Goal: Task Accomplishment & Management: Complete application form

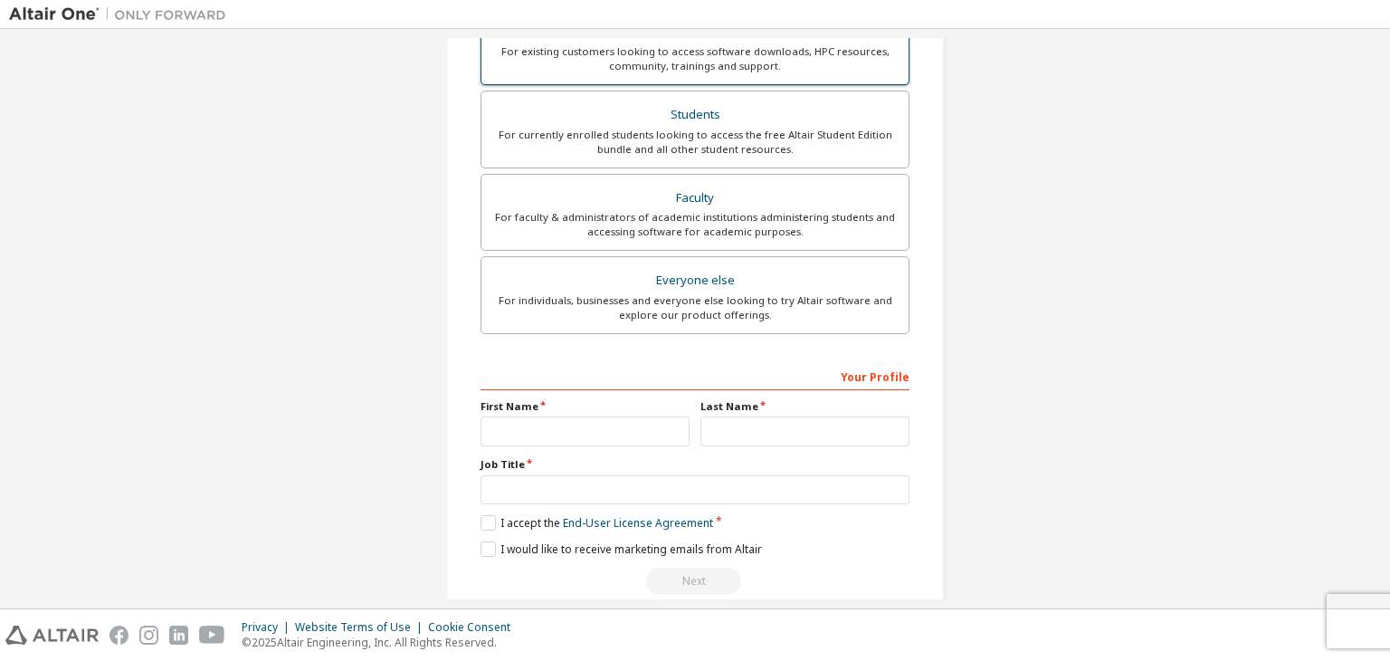
scroll to position [394, 0]
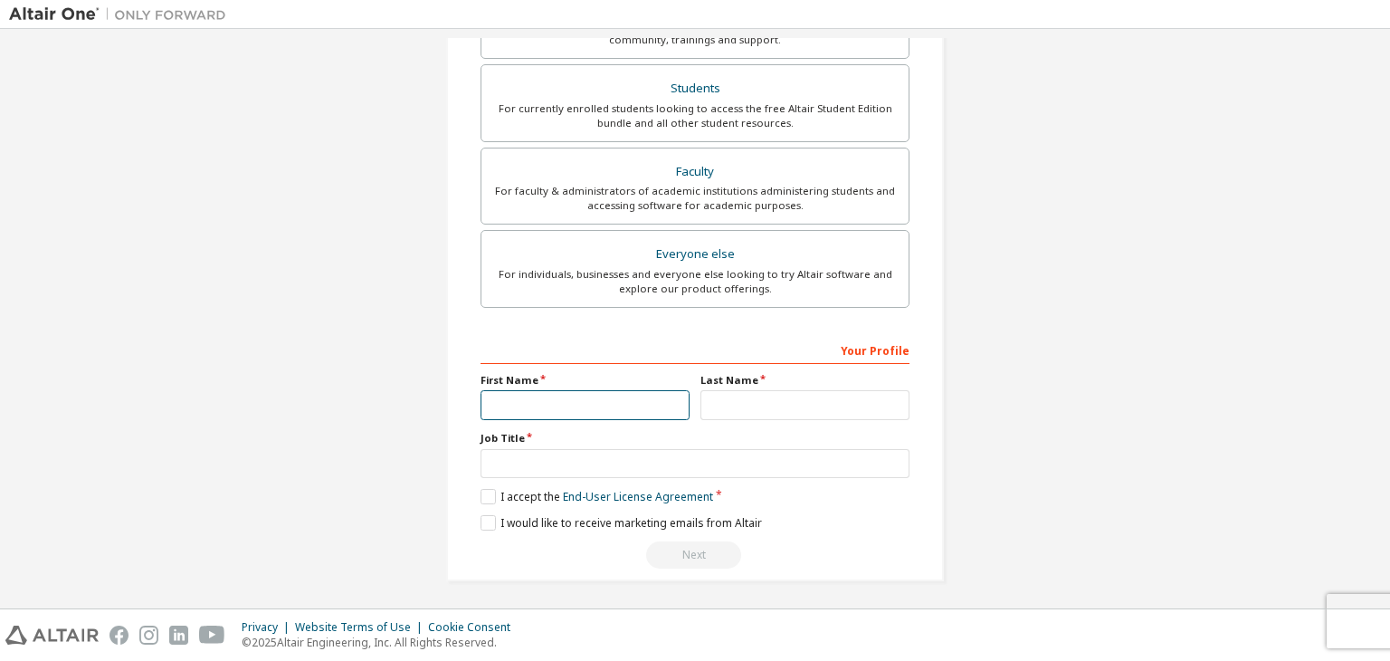
click at [491, 398] on input "text" at bounding box center [584, 405] width 209 height 30
type input "*****"
click at [709, 407] on input "text" at bounding box center [804, 405] width 209 height 30
type input "******"
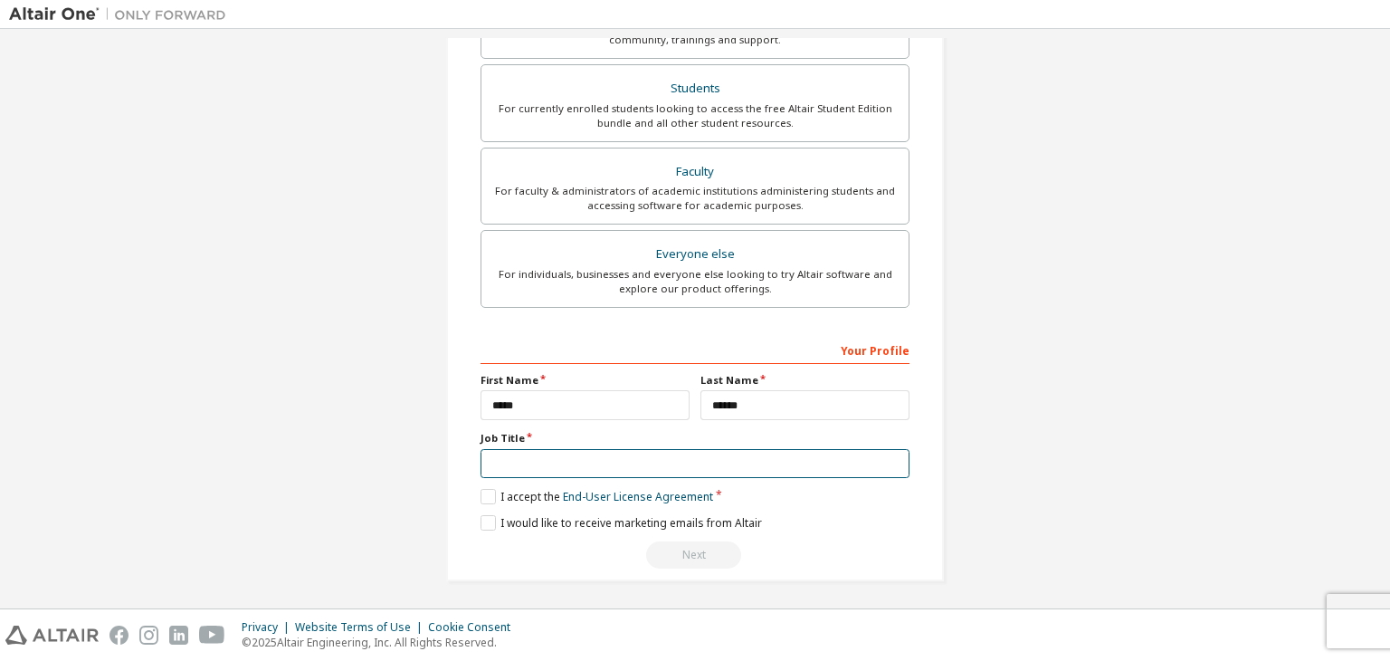
click at [524, 450] on input "text" at bounding box center [694, 464] width 429 height 30
type input "*******"
click at [485, 490] on label "I accept the End-User License Agreement" at bounding box center [596, 496] width 233 height 15
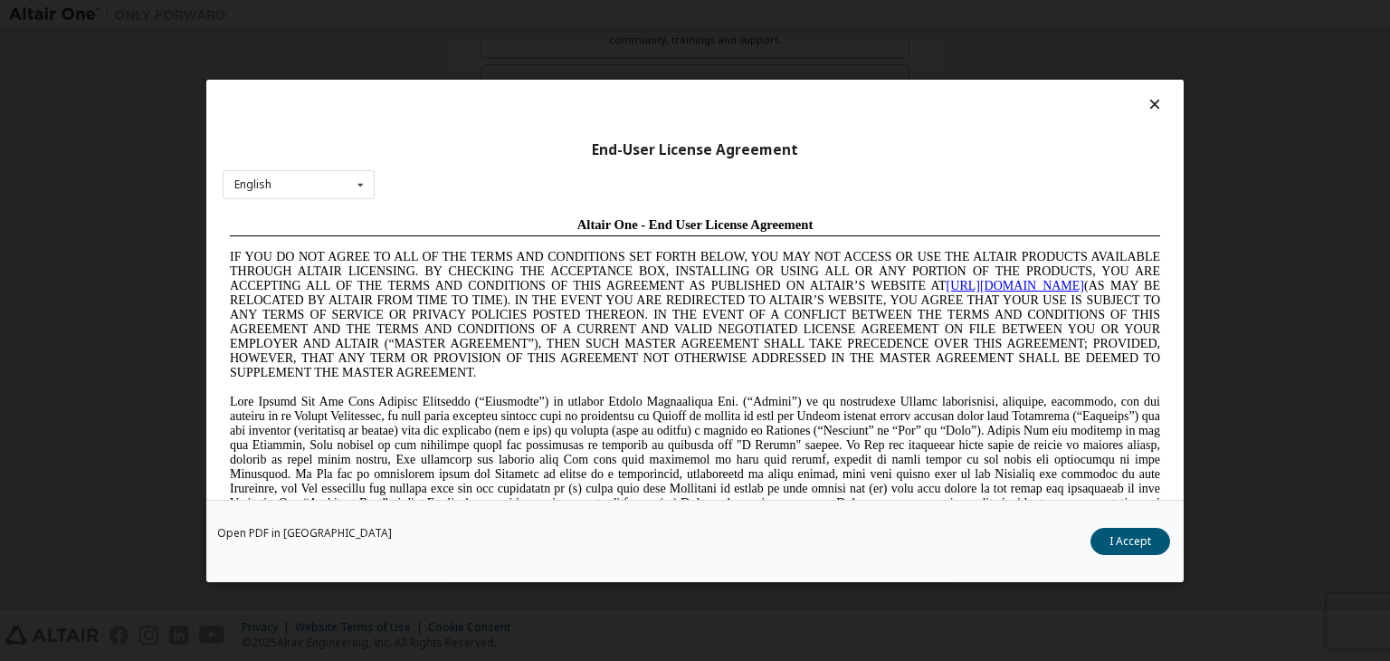
scroll to position [0, 0]
click at [1104, 532] on button "I Accept" at bounding box center [1130, 541] width 80 height 27
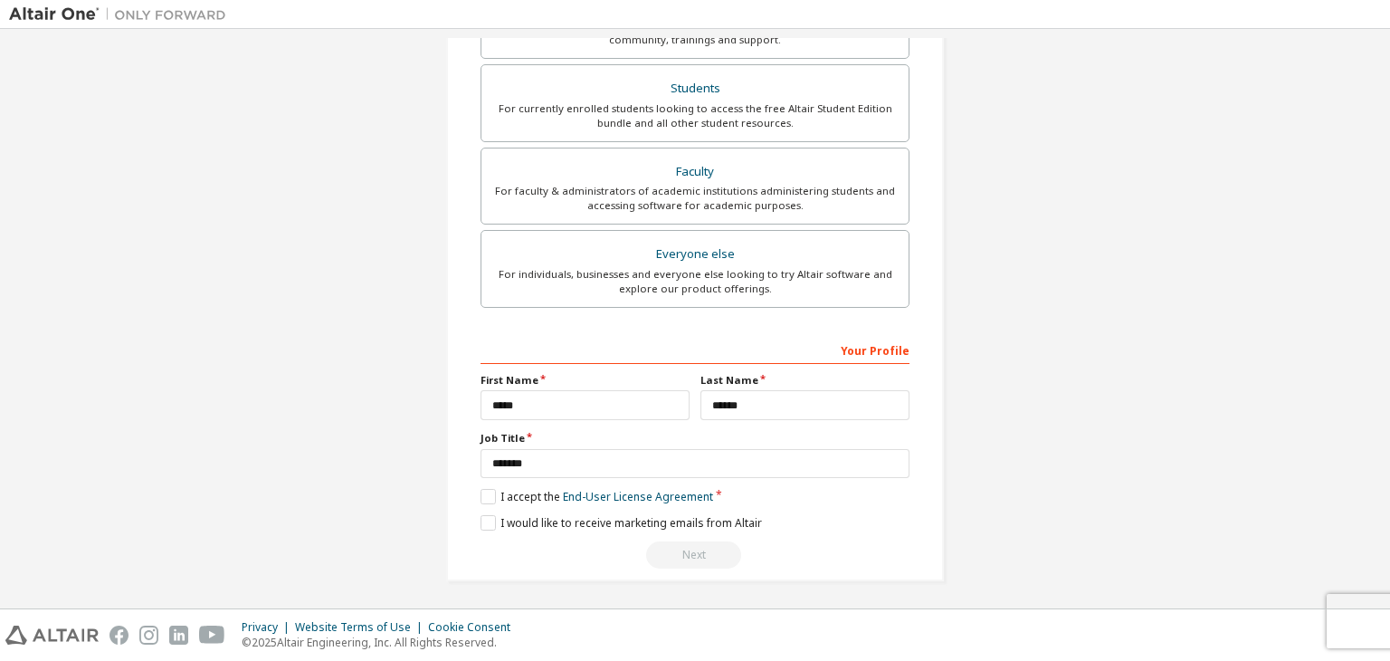
click at [471, 519] on div "Create an Altair One Account For Free Trials, Licenses, Downloads, Learning & D…" at bounding box center [695, 123] width 498 height 915
click at [481, 517] on label "I would like to receive marketing emails from Altair" at bounding box center [620, 522] width 281 height 15
click at [687, 550] on div "Next" at bounding box center [694, 554] width 429 height 27
click at [484, 492] on label "I accept the End-User License Agreement" at bounding box center [596, 496] width 233 height 15
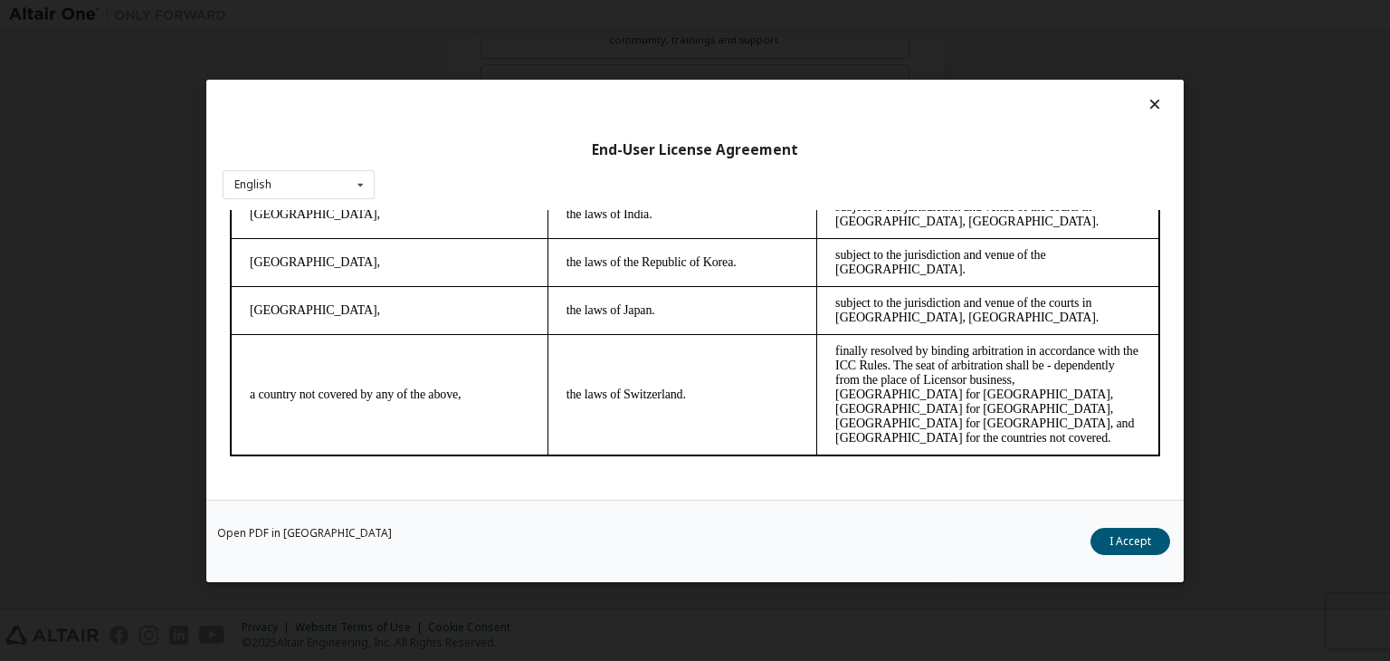
scroll to position [28, 0]
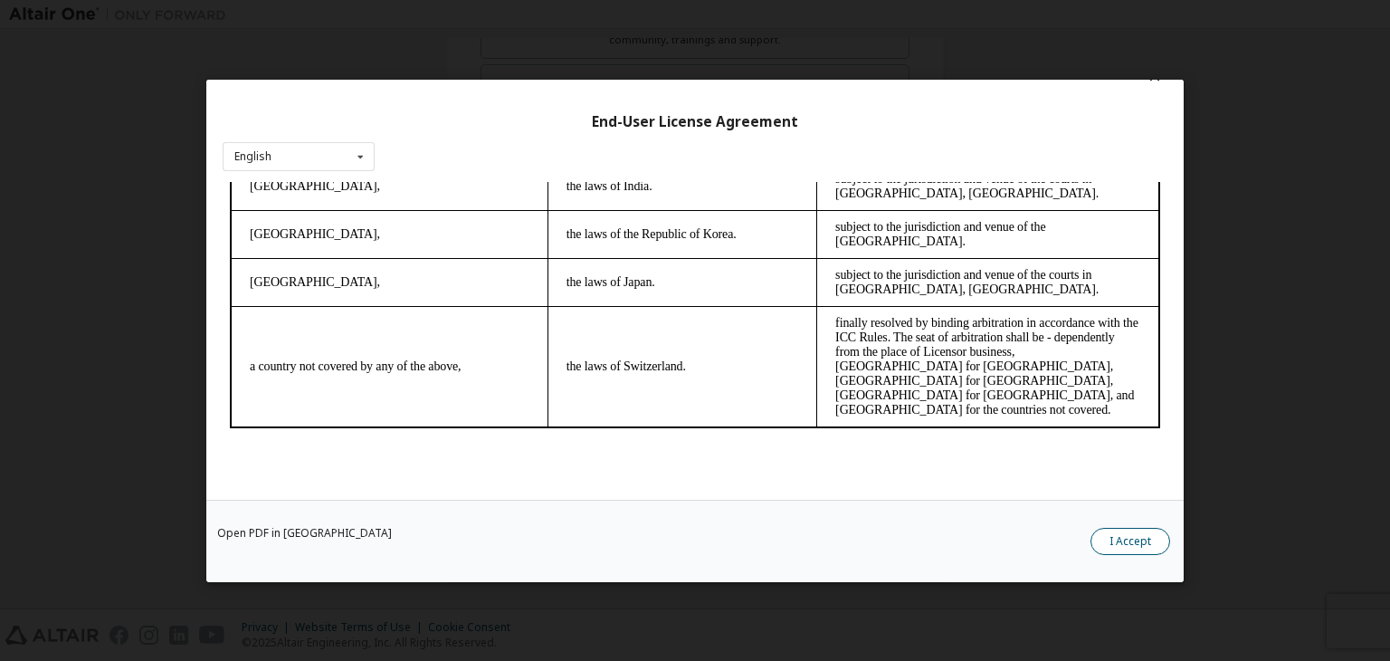
click at [1117, 543] on button "I Accept" at bounding box center [1130, 541] width 80 height 27
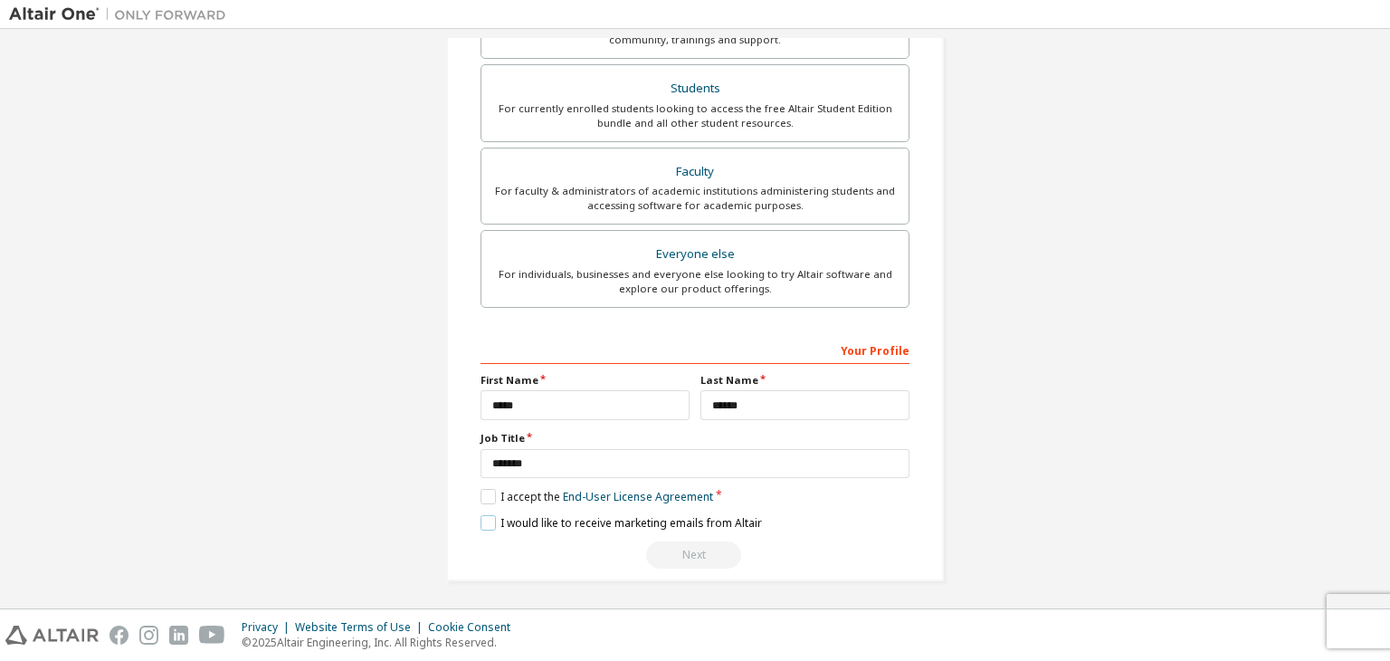
click at [484, 515] on label "I would like to receive marketing emails from Altair" at bounding box center [620, 522] width 281 height 15
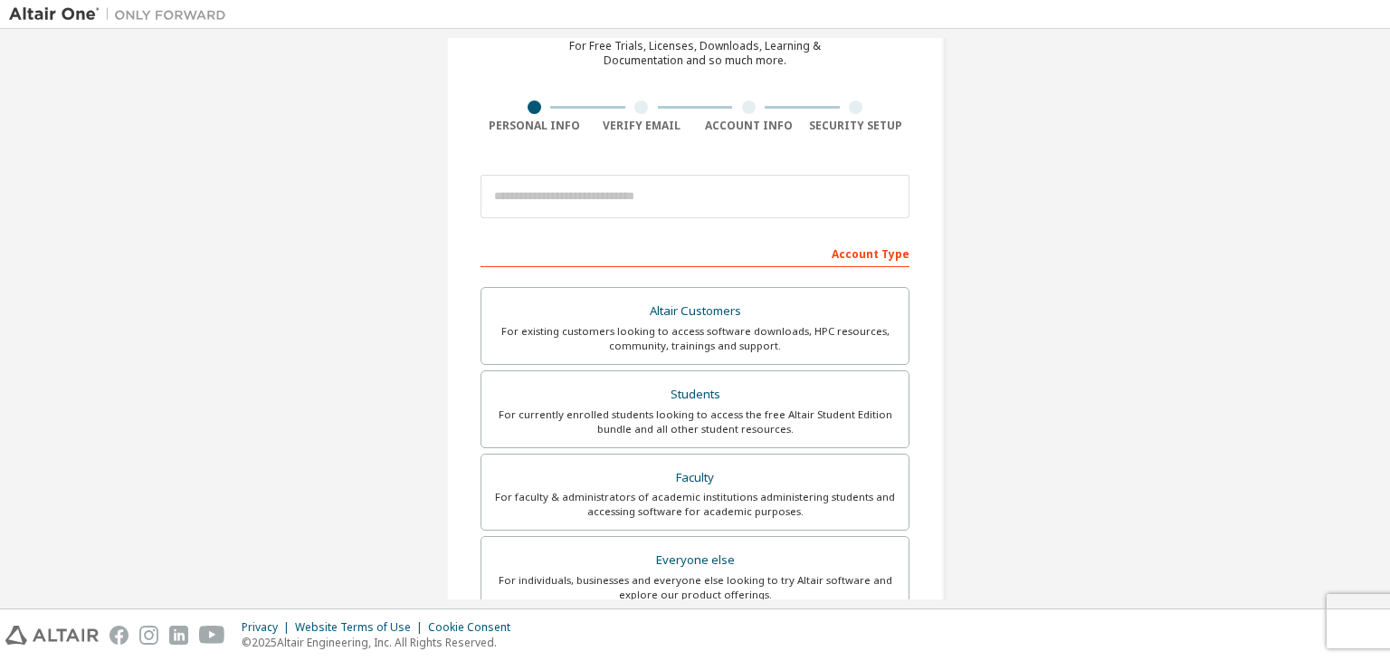
scroll to position [90, 0]
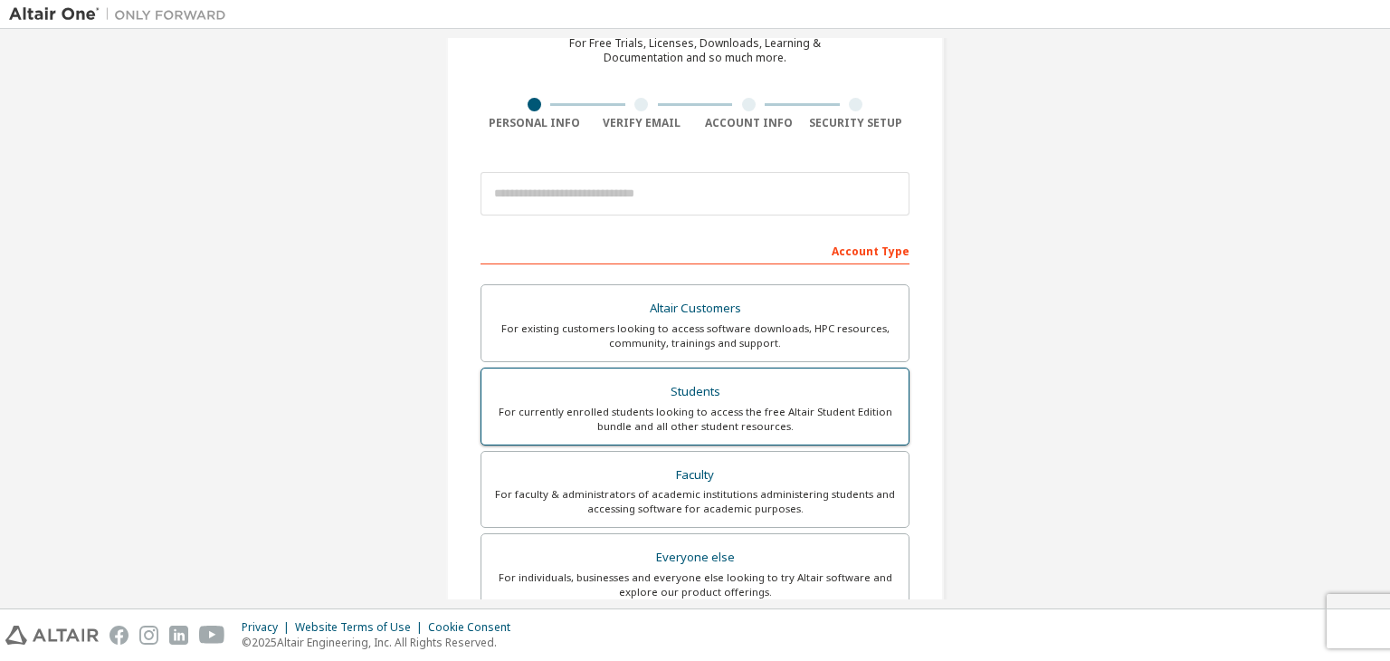
click at [694, 398] on div "Students" at bounding box center [694, 391] width 405 height 25
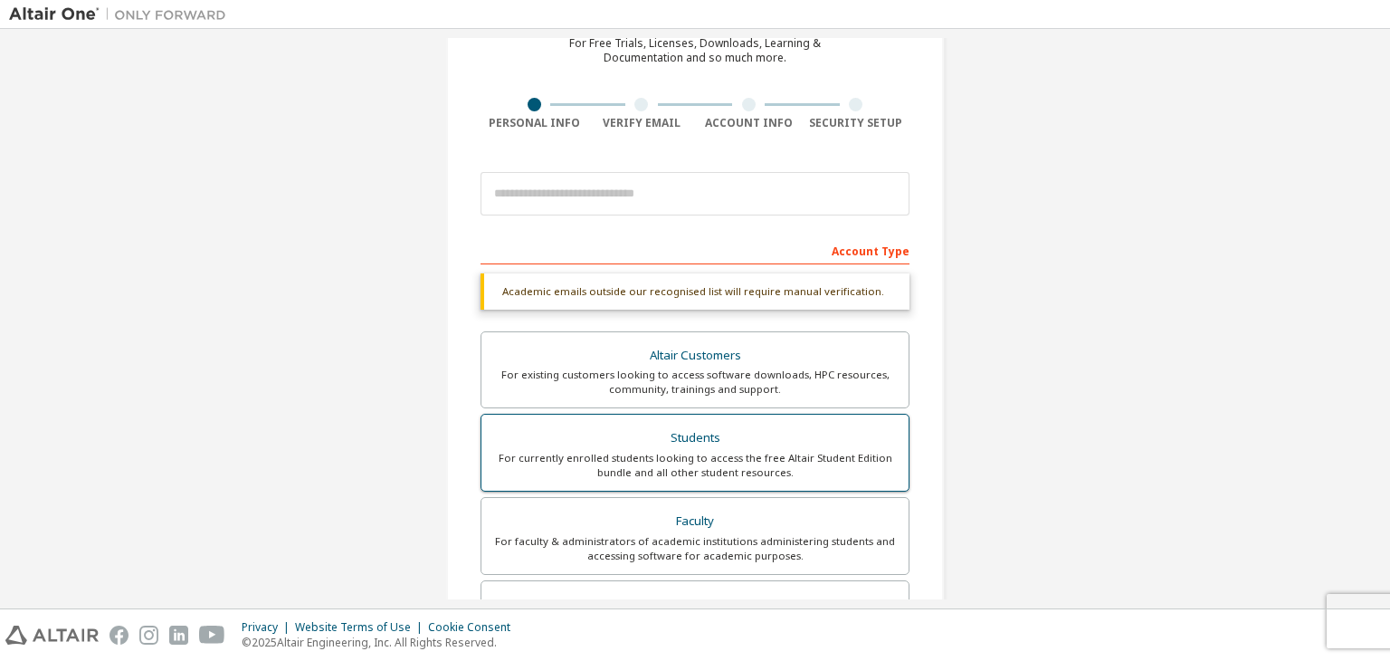
scroll to position [214, 0]
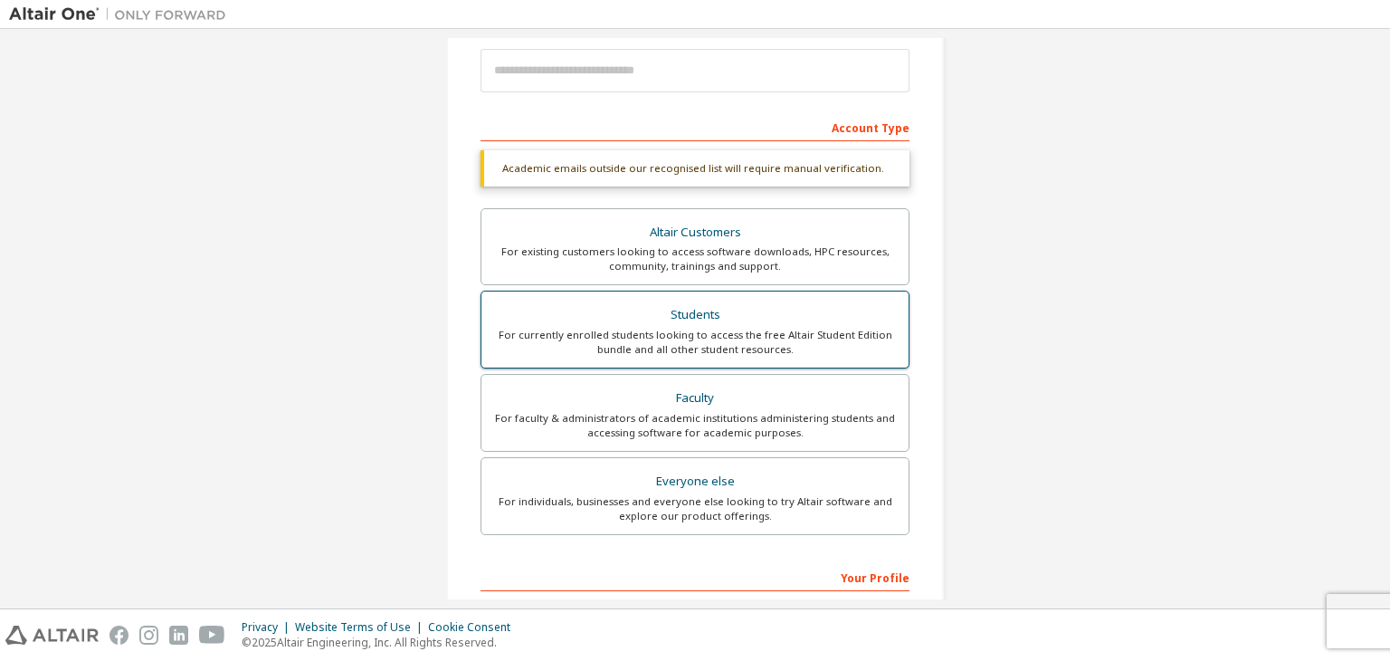
click at [681, 313] on div "Students" at bounding box center [694, 314] width 405 height 25
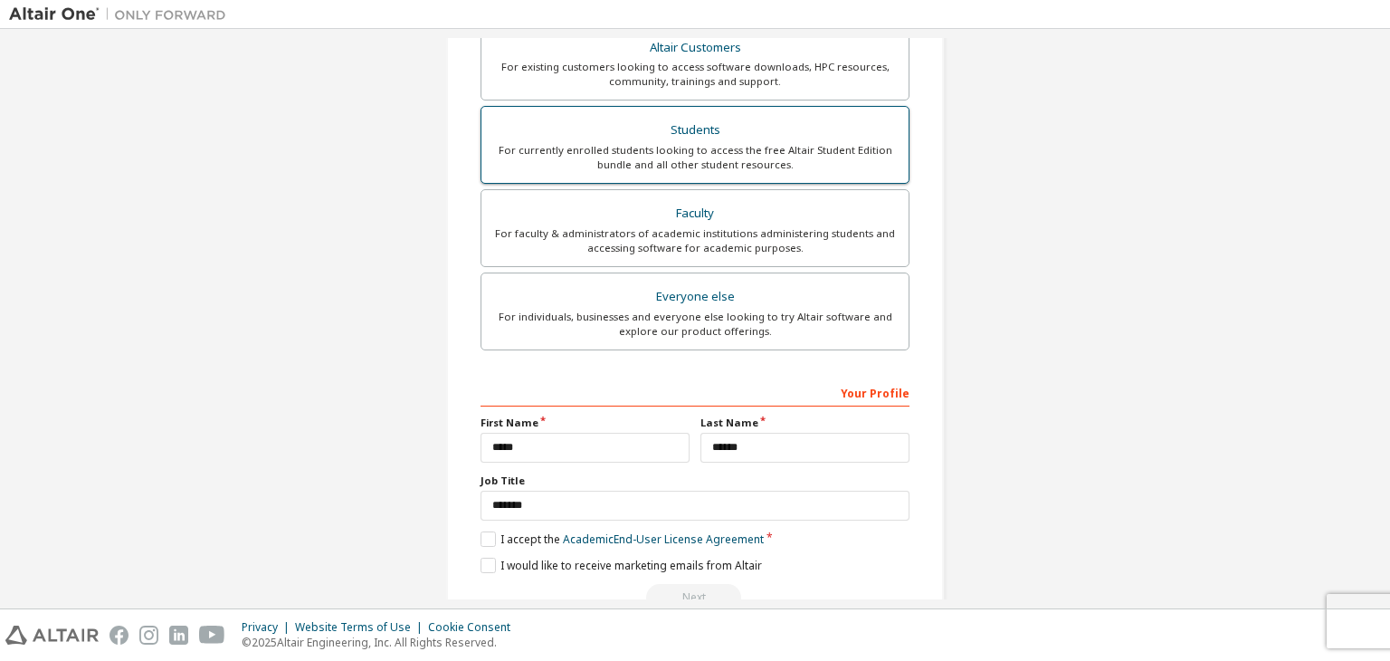
scroll to position [441, 0]
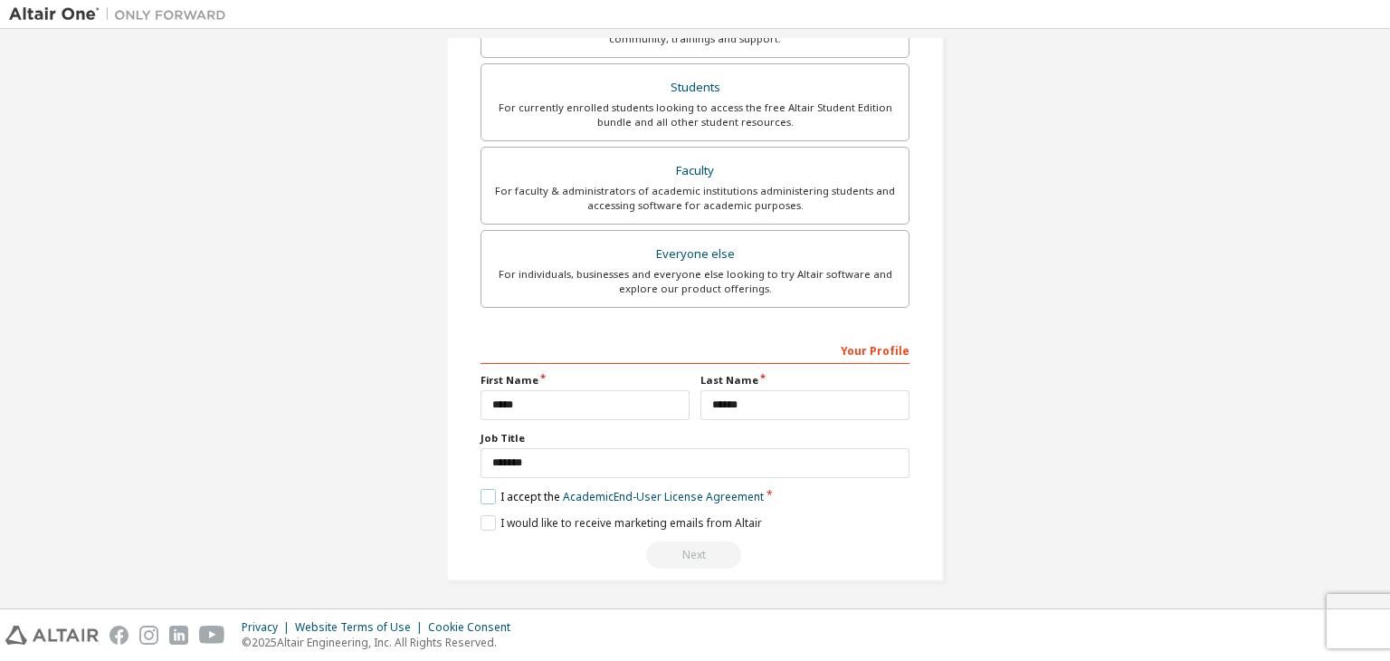
click at [488, 496] on label "I accept the Academic End-User License Agreement" at bounding box center [621, 496] width 283 height 15
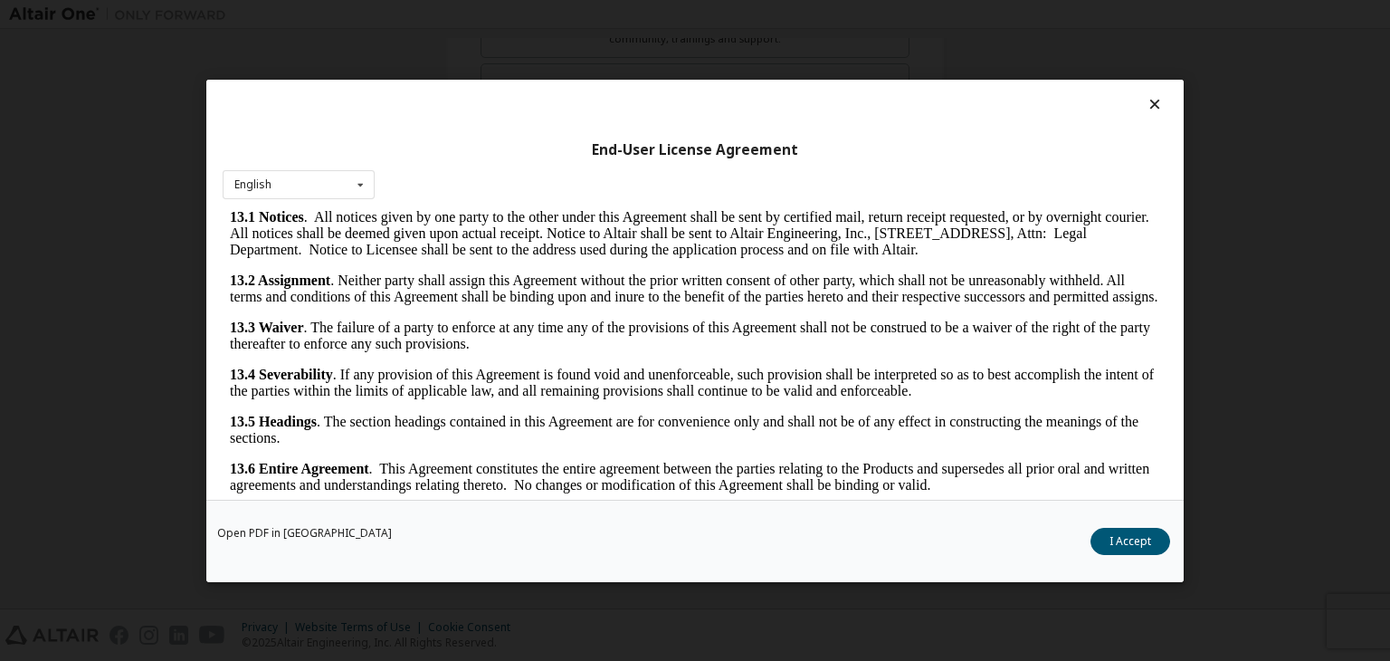
scroll to position [28, 0]
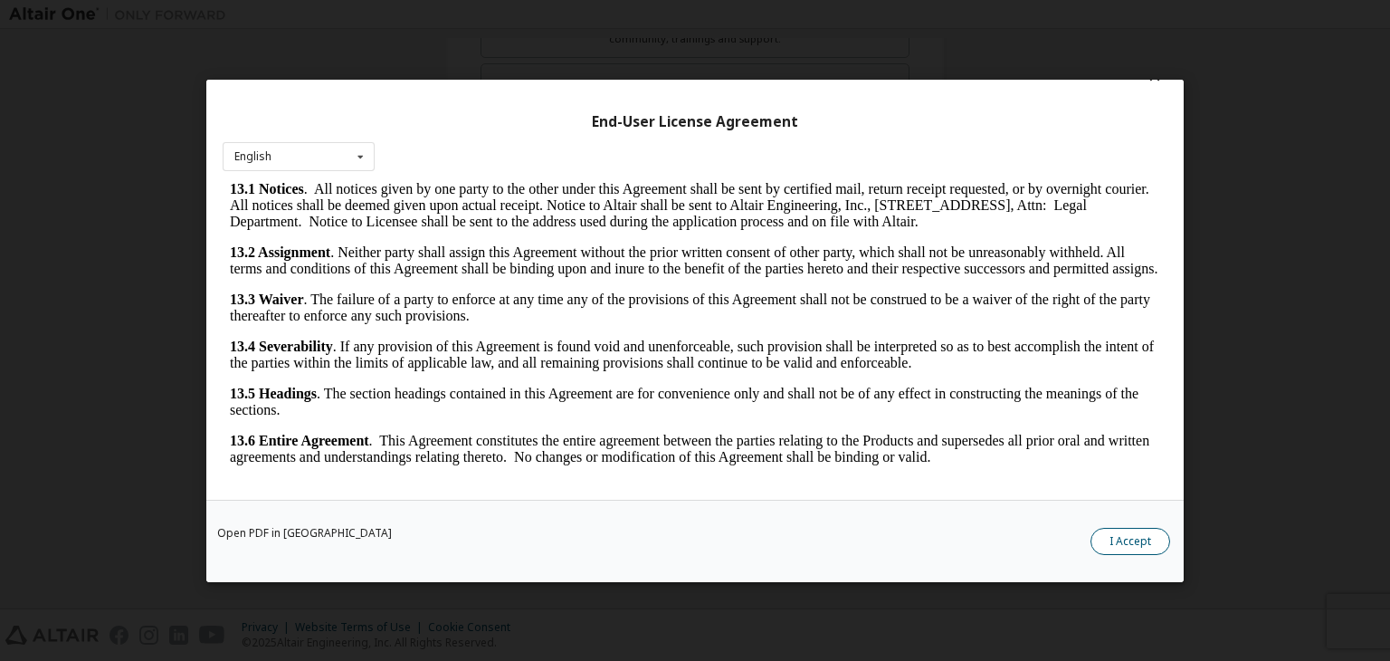
click at [1133, 537] on button "I Accept" at bounding box center [1130, 541] width 80 height 27
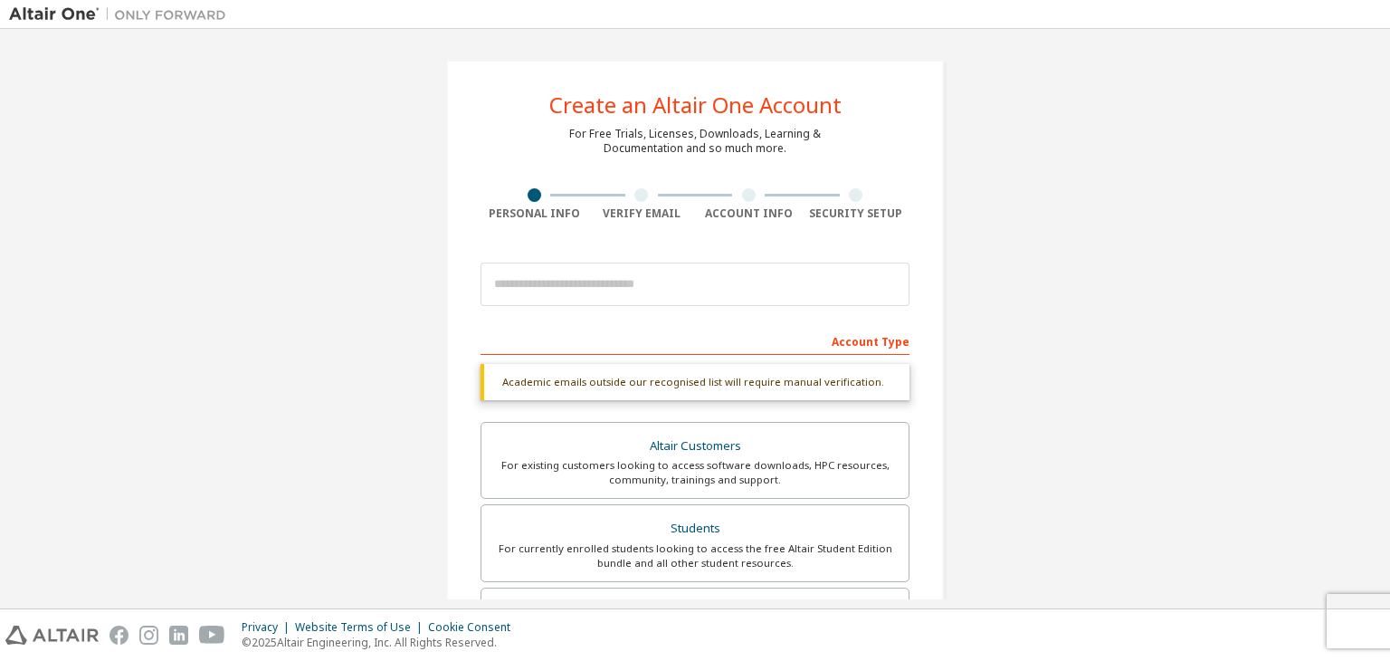
scroll to position [43, 0]
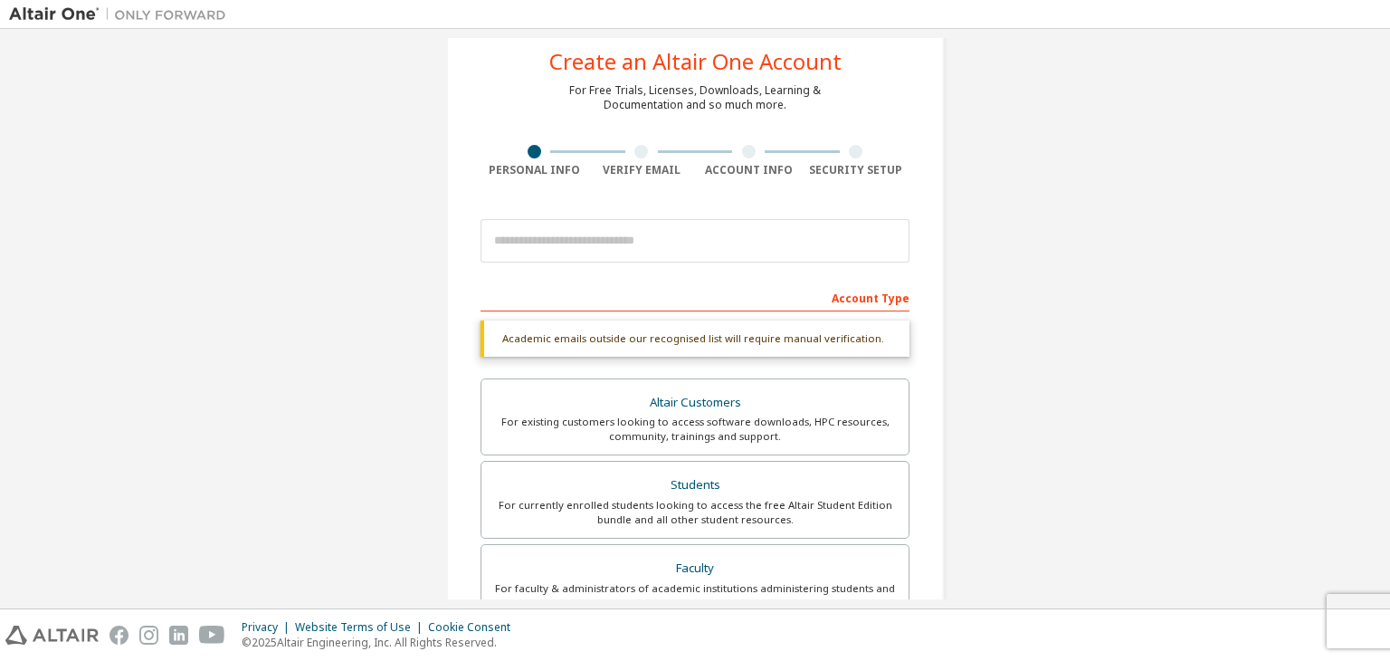
click at [1001, 268] on div "Create an Altair One Account For Free Trials, Licenses, Downloads, Learning & D…" at bounding box center [695, 497] width 1372 height 1005
click at [703, 499] on div "For currently enrolled students looking to access the free Altair Student Editi…" at bounding box center [694, 512] width 405 height 29
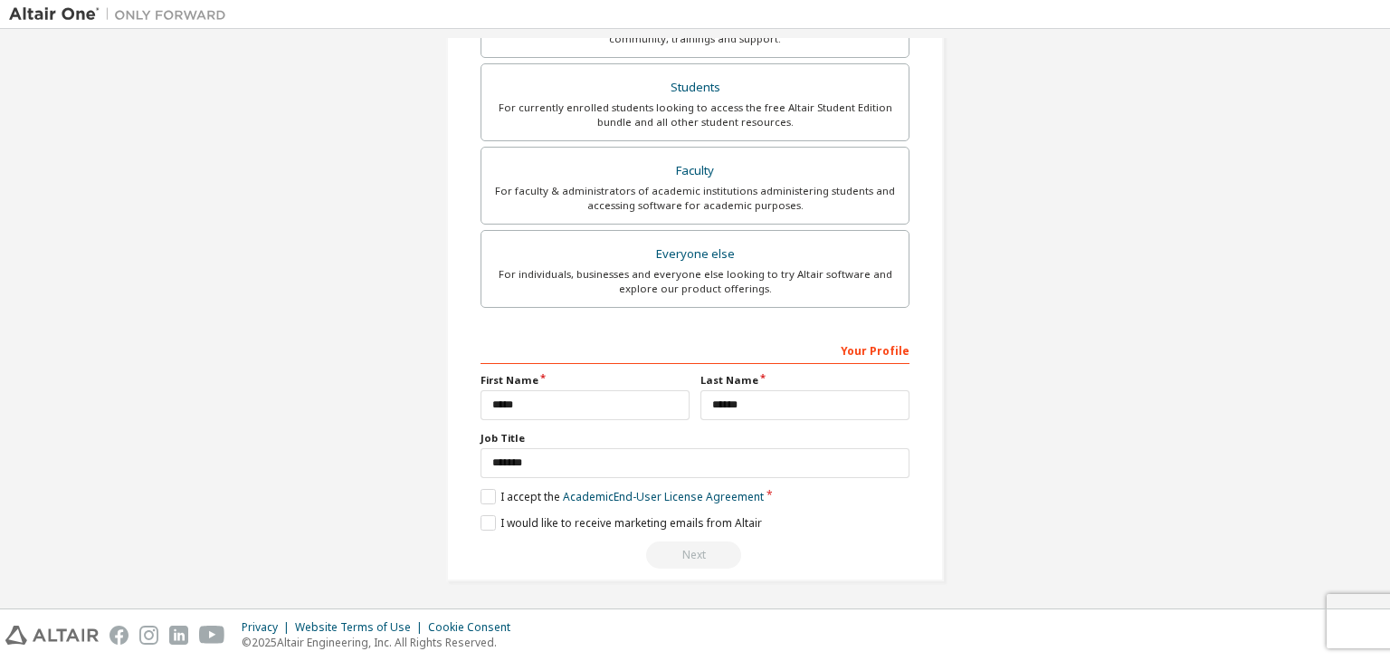
scroll to position [0, 0]
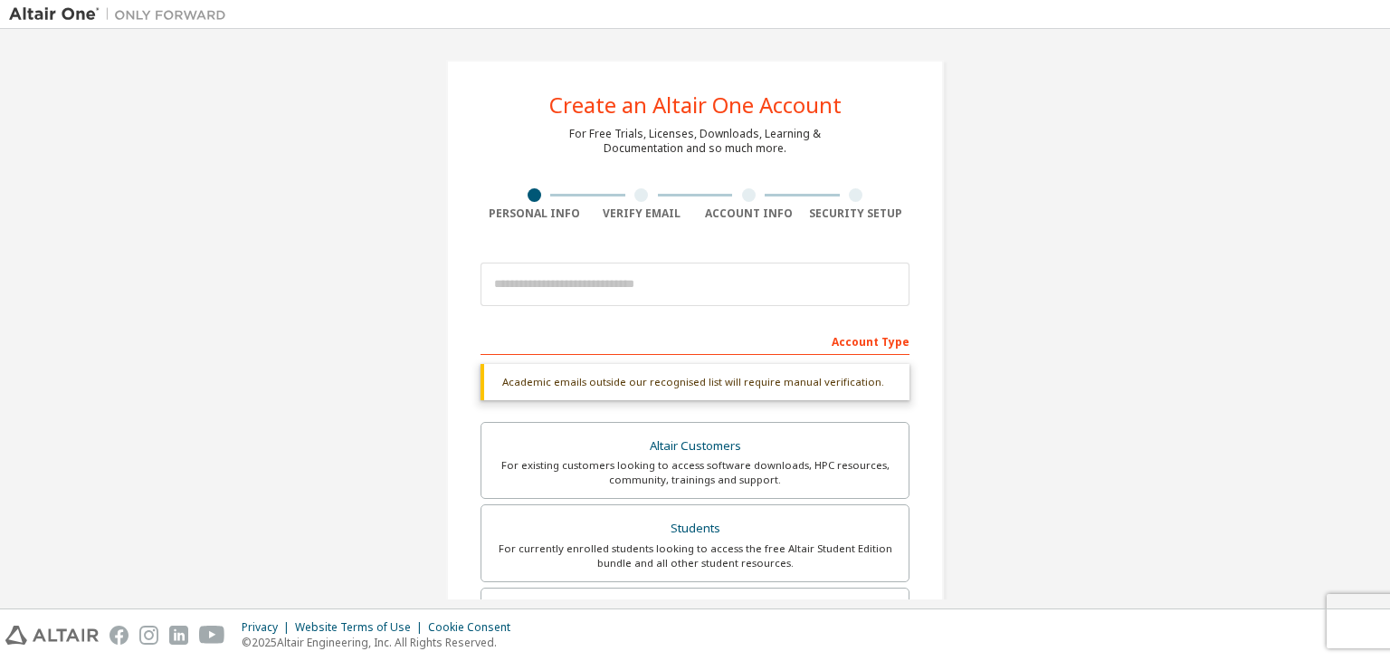
click at [637, 189] on div at bounding box center [641, 195] width 14 height 14
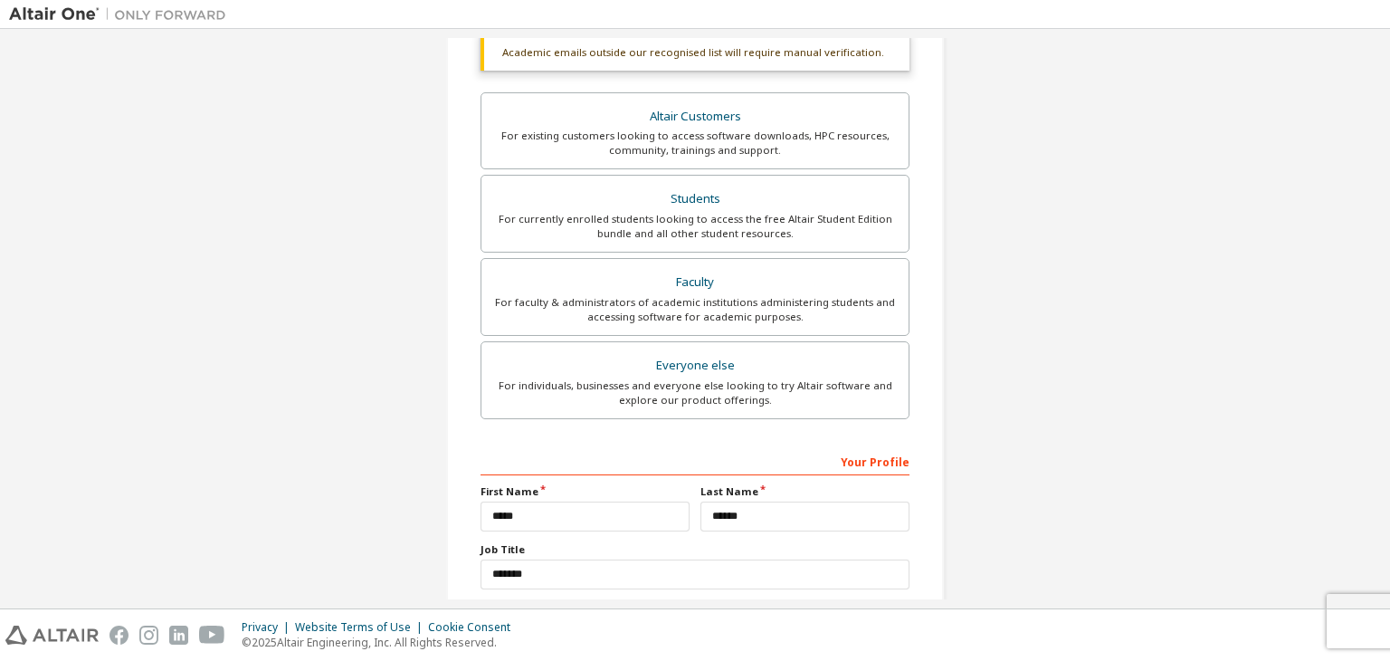
scroll to position [441, 0]
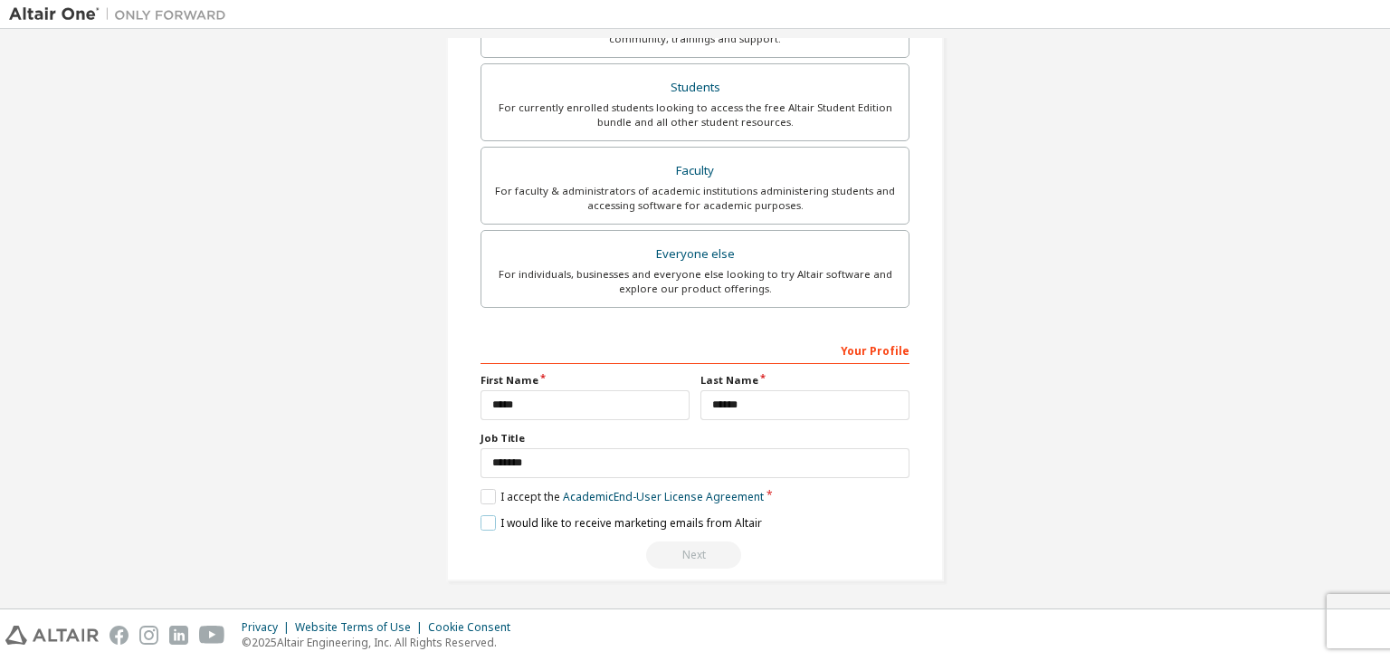
click at [490, 518] on label "I would like to receive marketing emails from Altair" at bounding box center [620, 522] width 281 height 15
click at [481, 518] on label "I would like to receive marketing emails from Altair" at bounding box center [620, 522] width 281 height 15
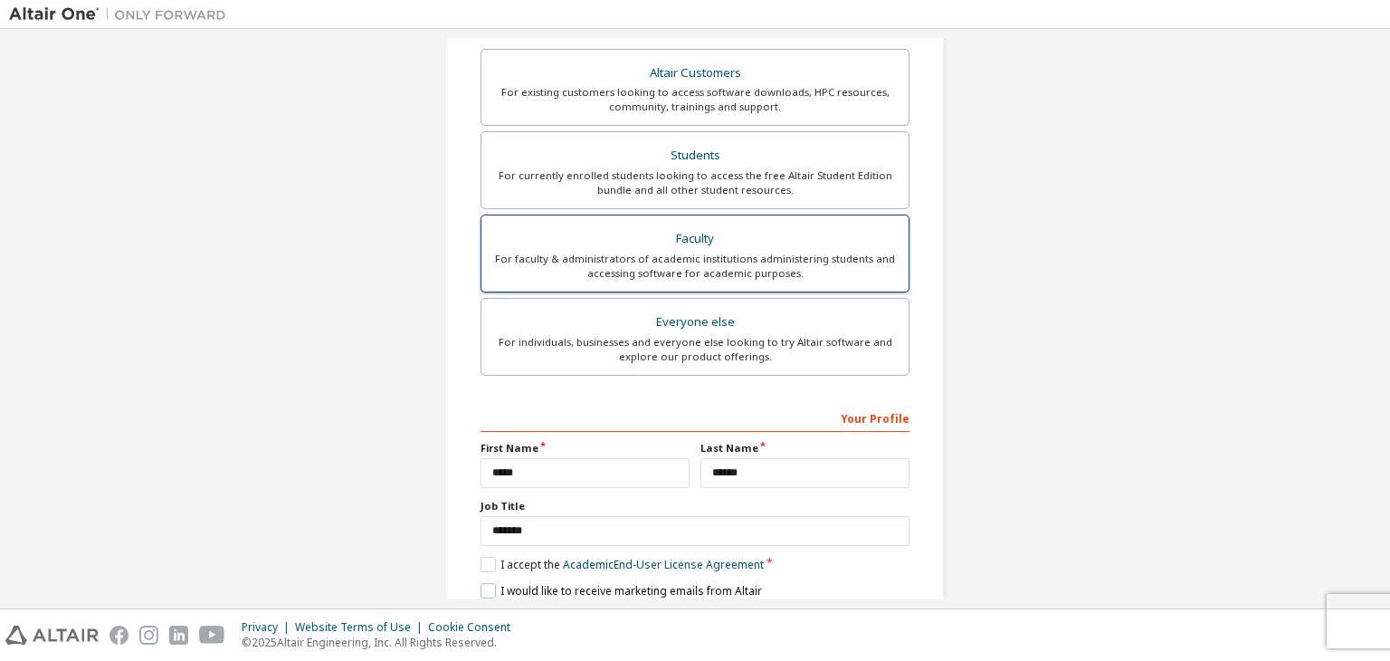
scroll to position [370, 0]
click at [680, 160] on div "Students" at bounding box center [694, 158] width 405 height 25
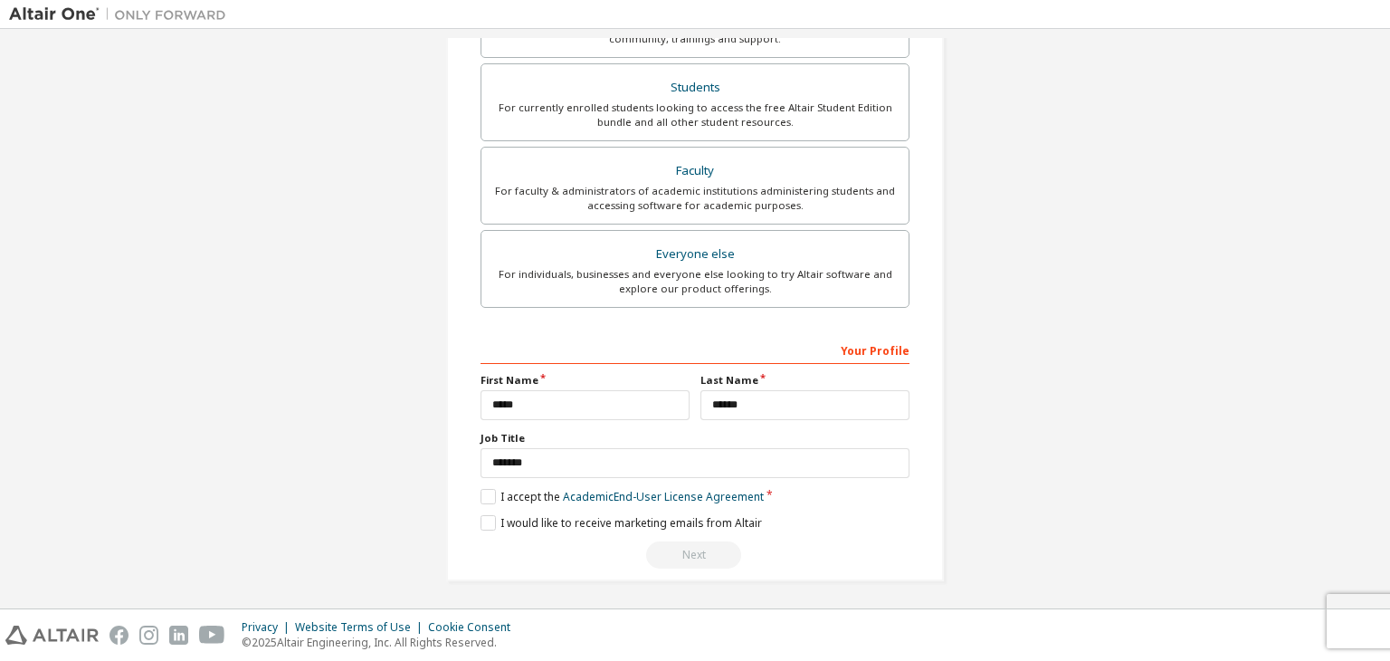
scroll to position [0, 0]
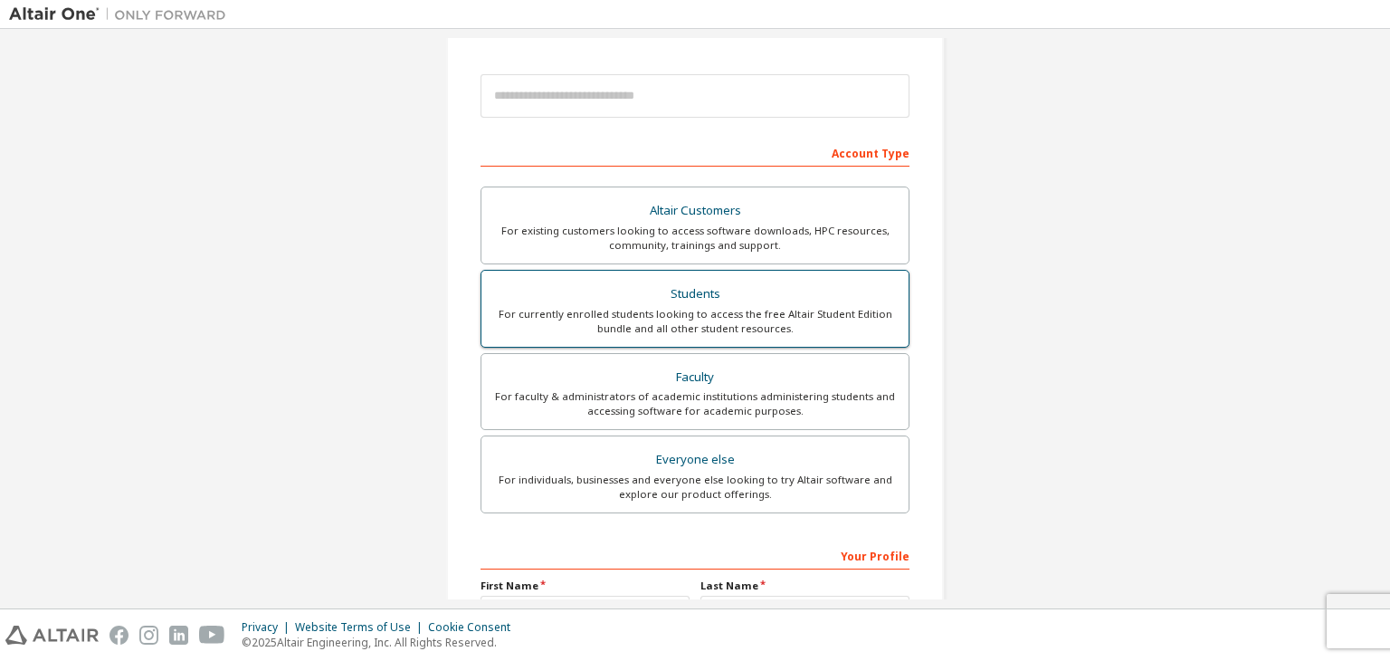
scroll to position [227, 0]
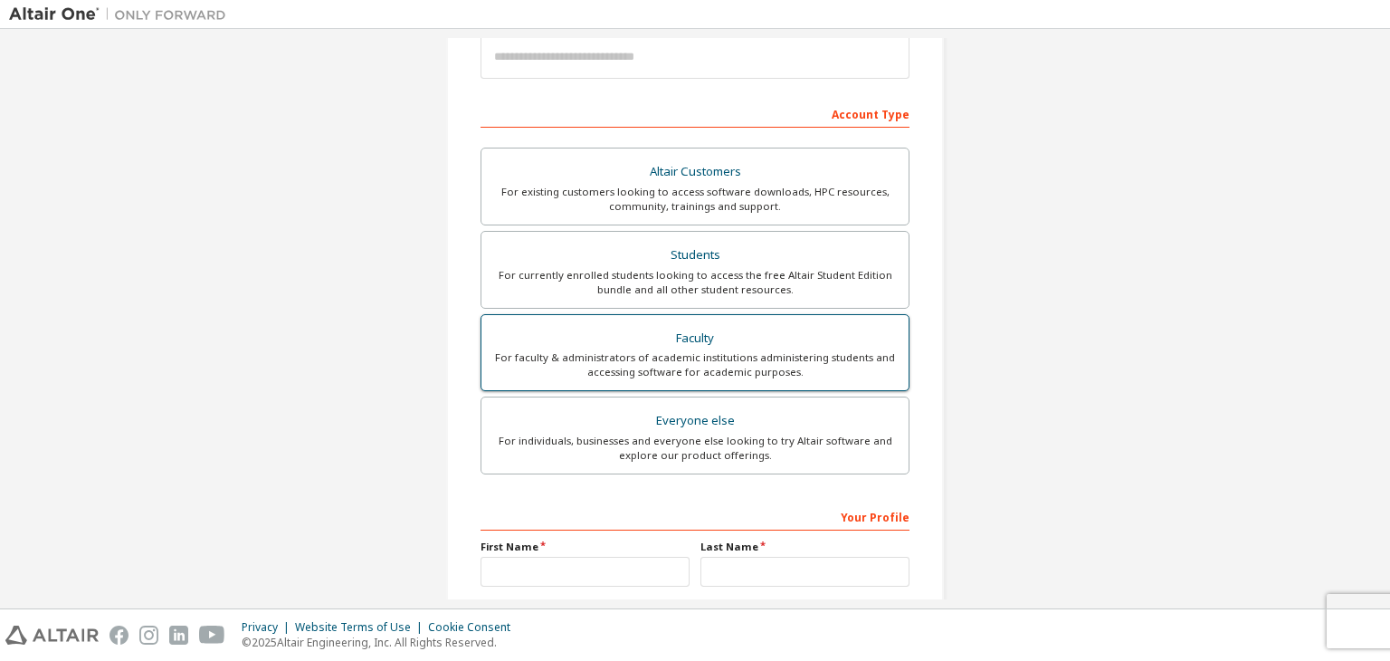
click at [682, 337] on div "Faculty" at bounding box center [694, 338] width 405 height 25
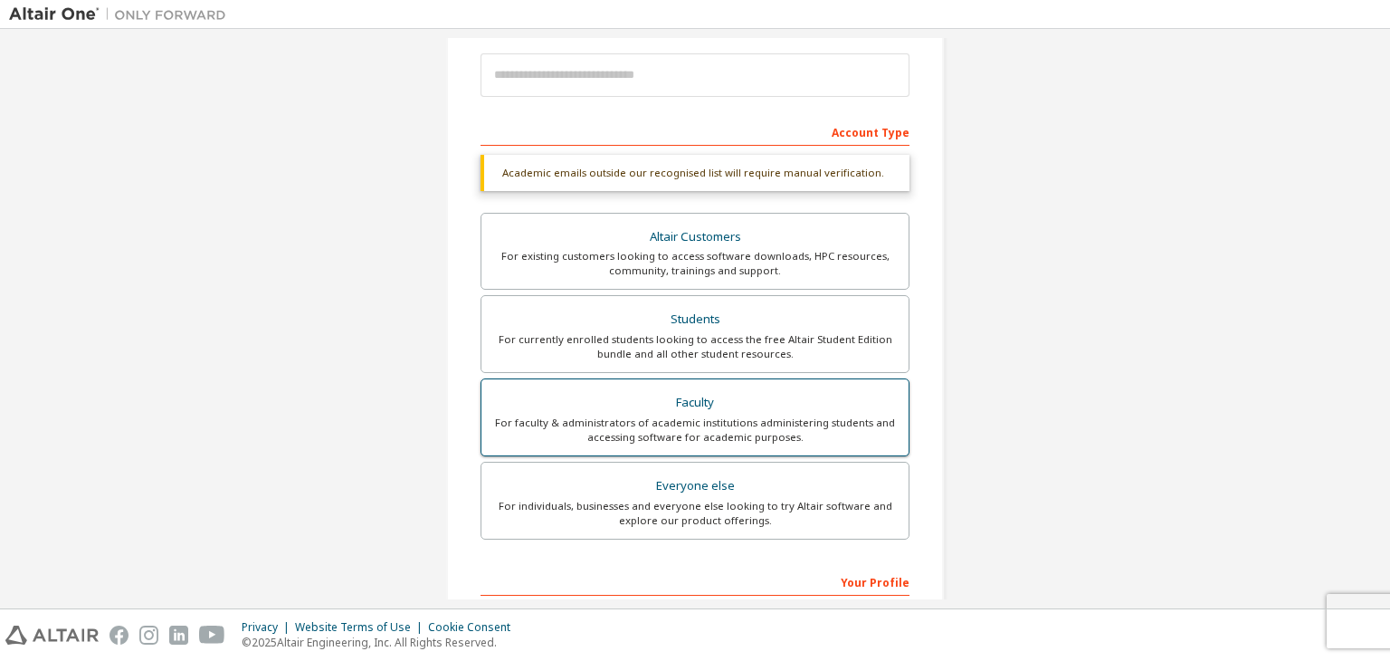
scroll to position [0, 0]
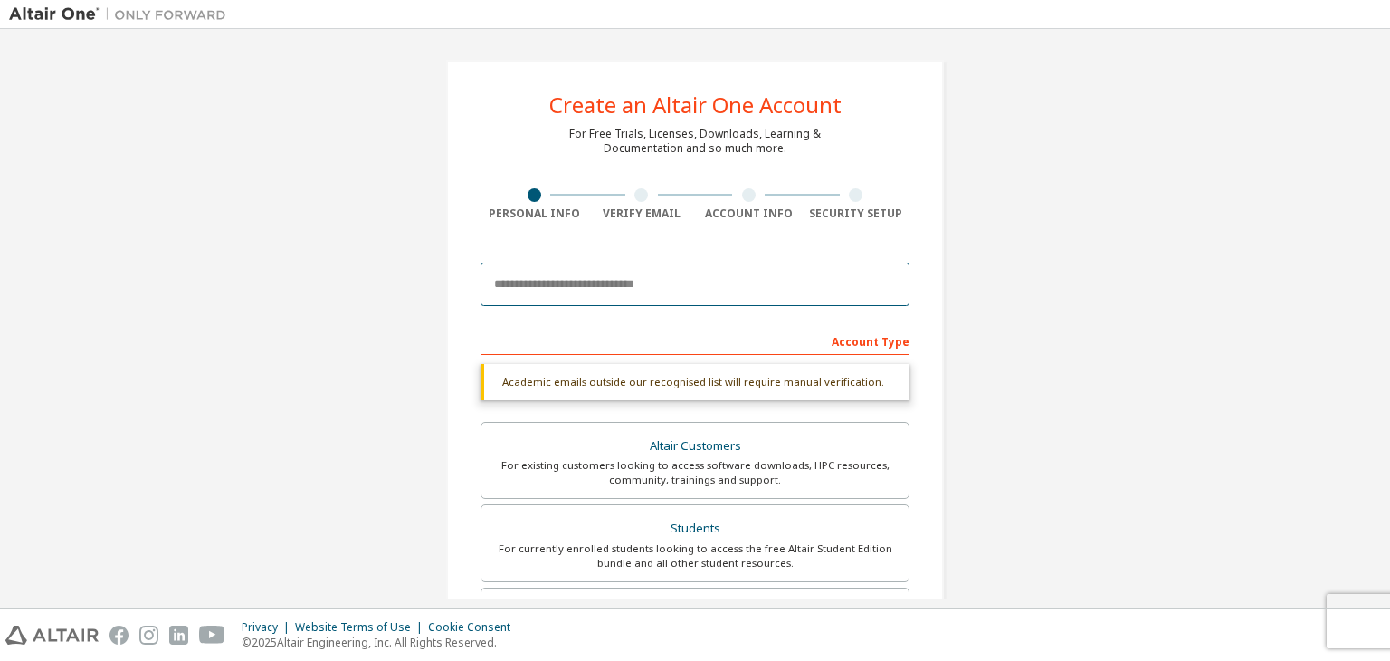
click at [545, 275] on input "email" at bounding box center [694, 283] width 429 height 43
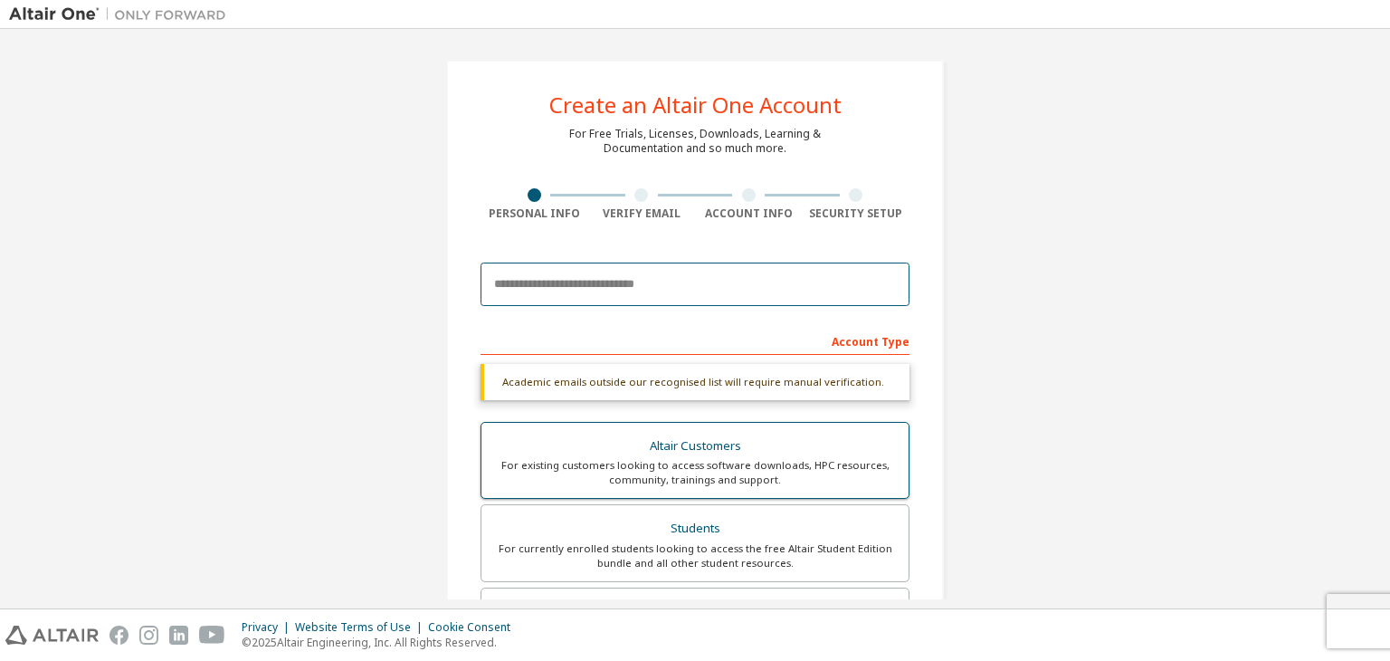
paste input "**********"
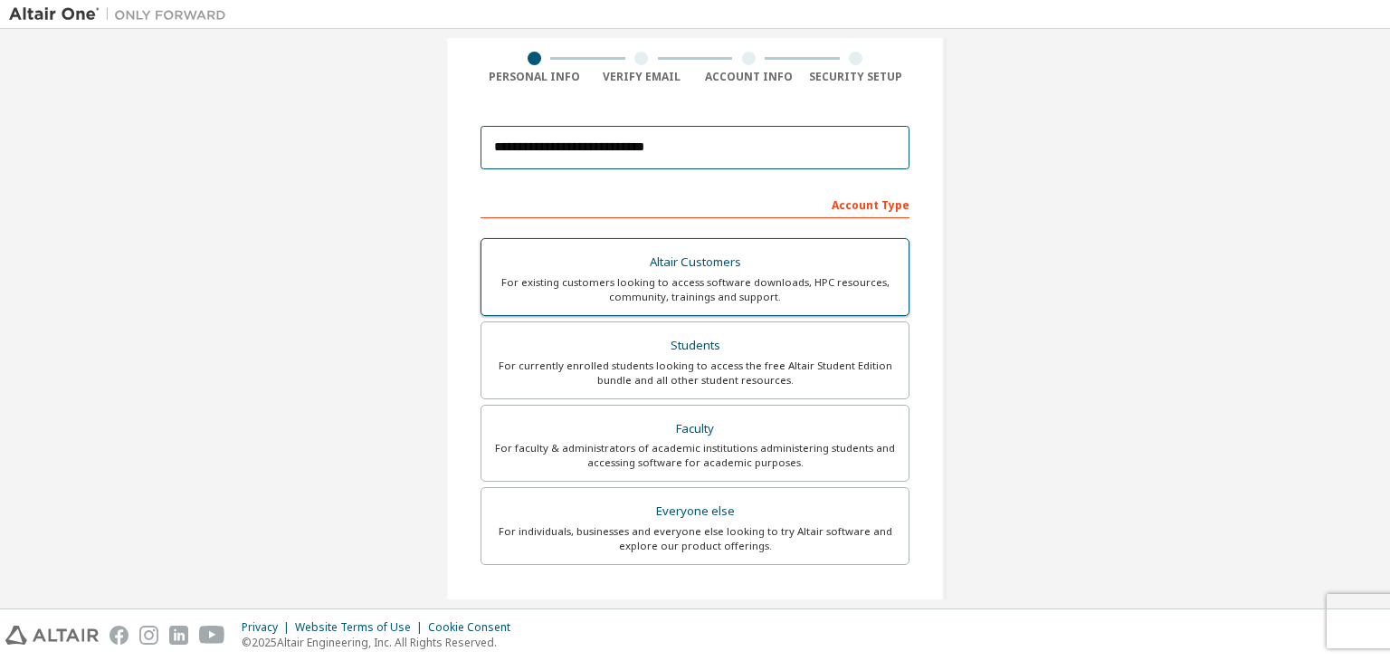
scroll to position [199, 0]
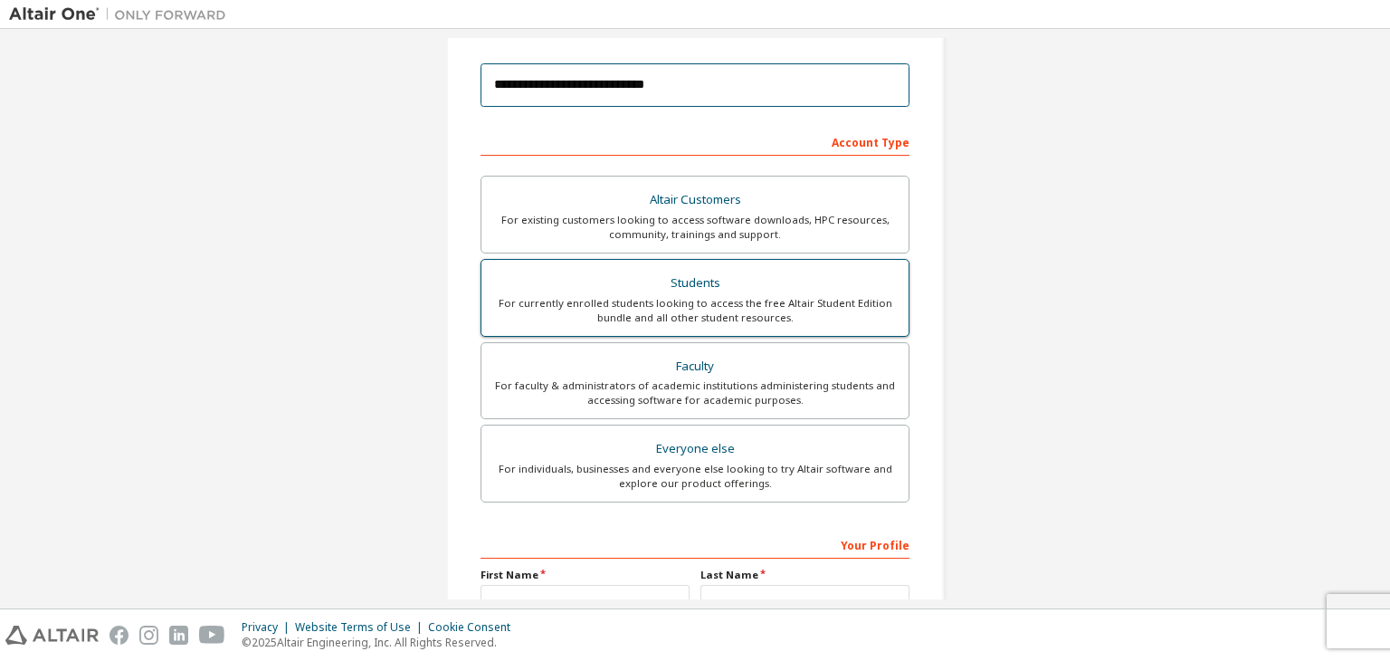
type input "**********"
click at [705, 309] on div "For currently enrolled students looking to access the free Altair Student Editi…" at bounding box center [694, 310] width 405 height 29
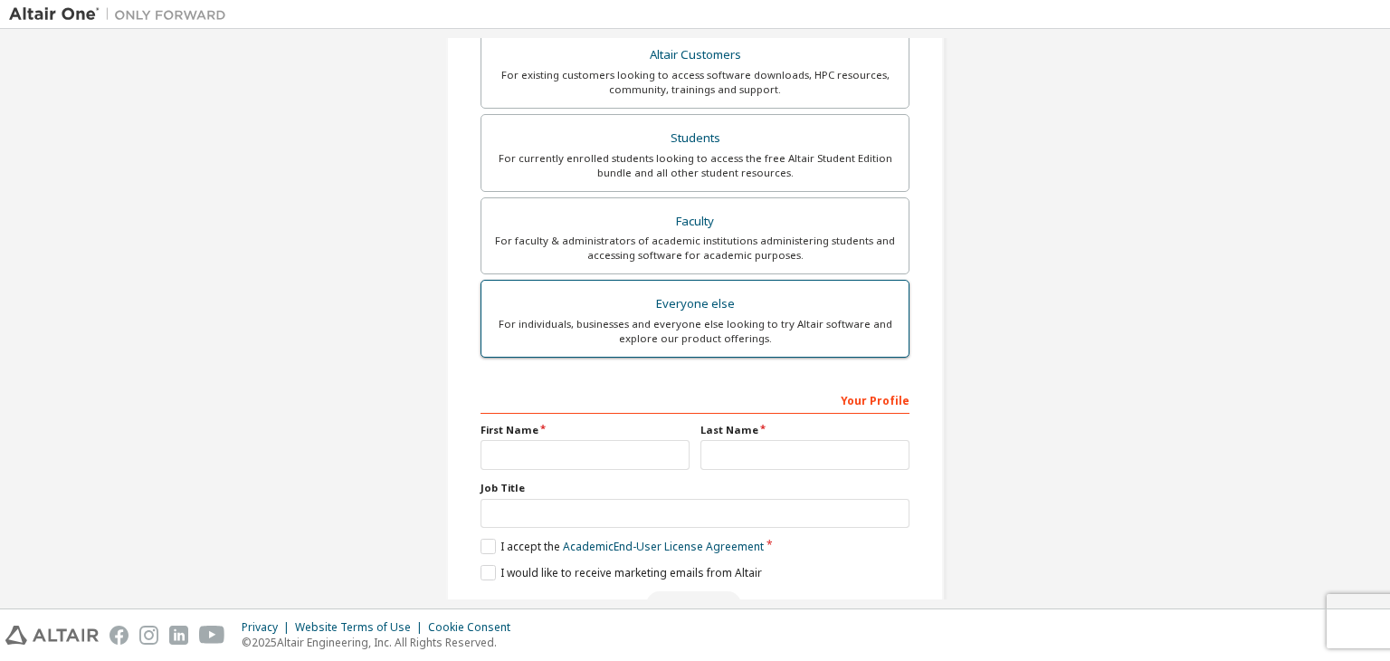
scroll to position [347, 0]
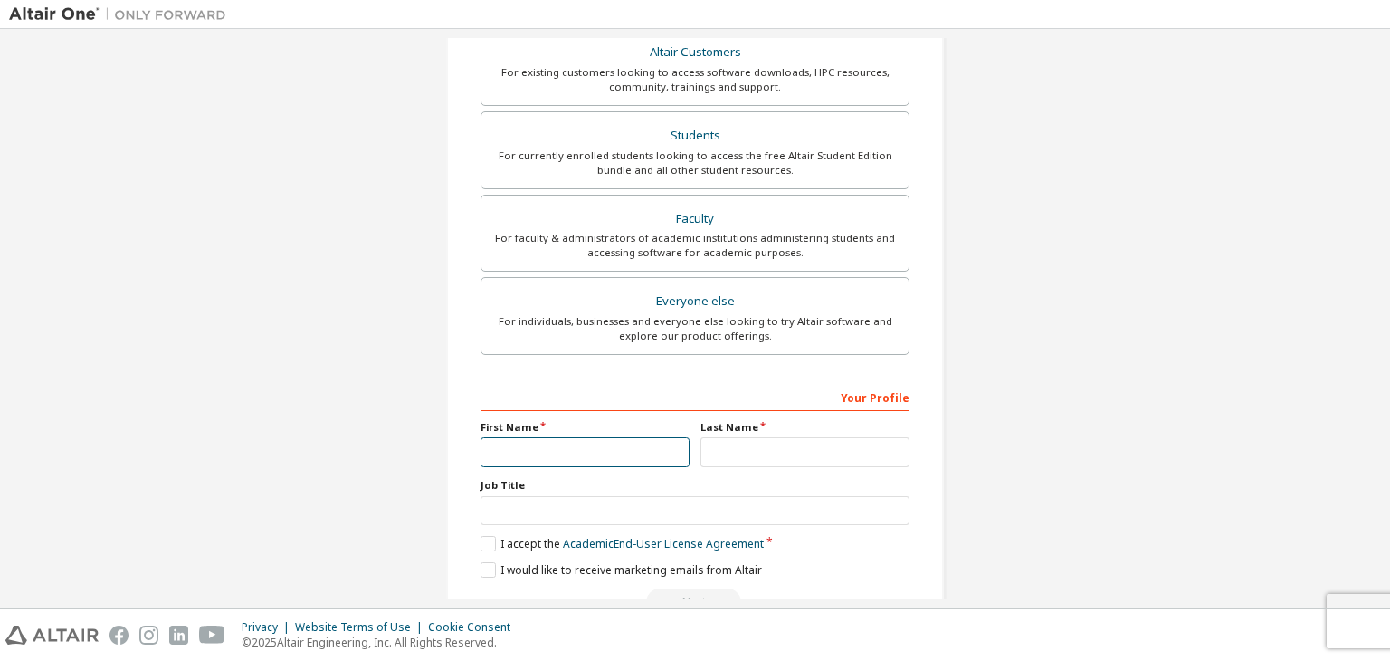
click at [547, 442] on input "text" at bounding box center [584, 452] width 209 height 30
type input "*****"
click at [717, 451] on input "text" at bounding box center [804, 452] width 209 height 30
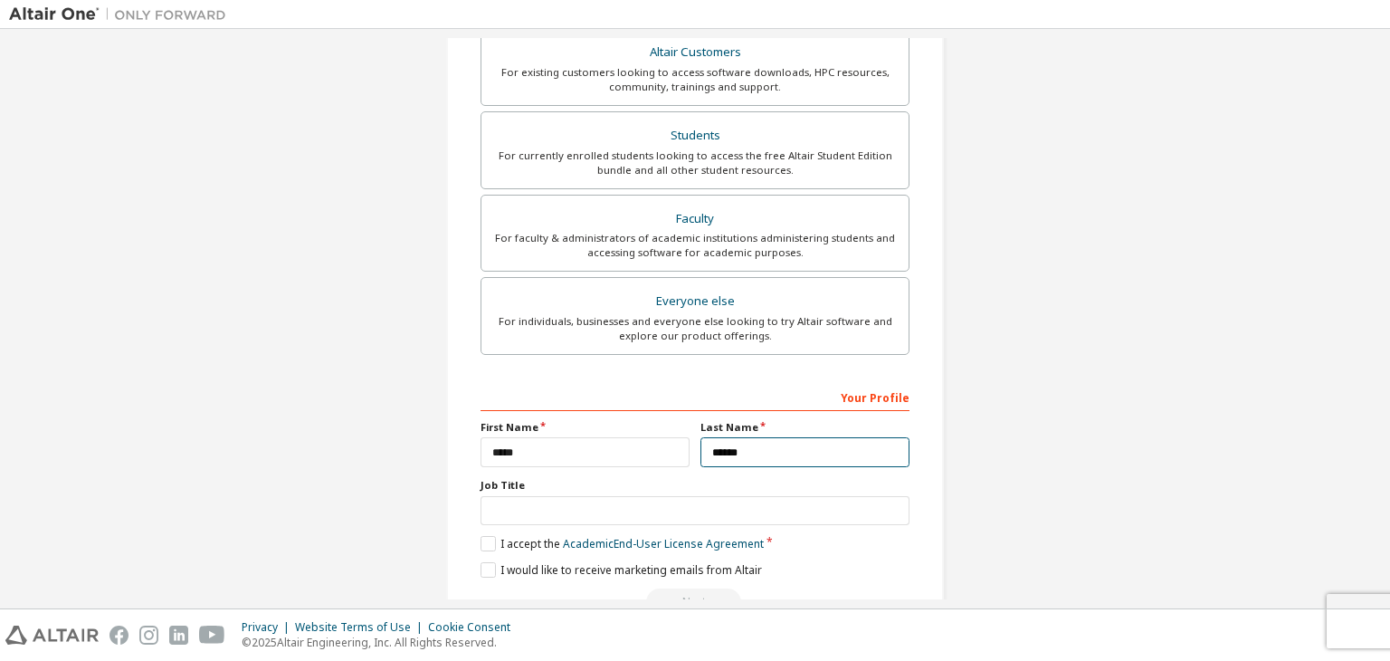
type input "******"
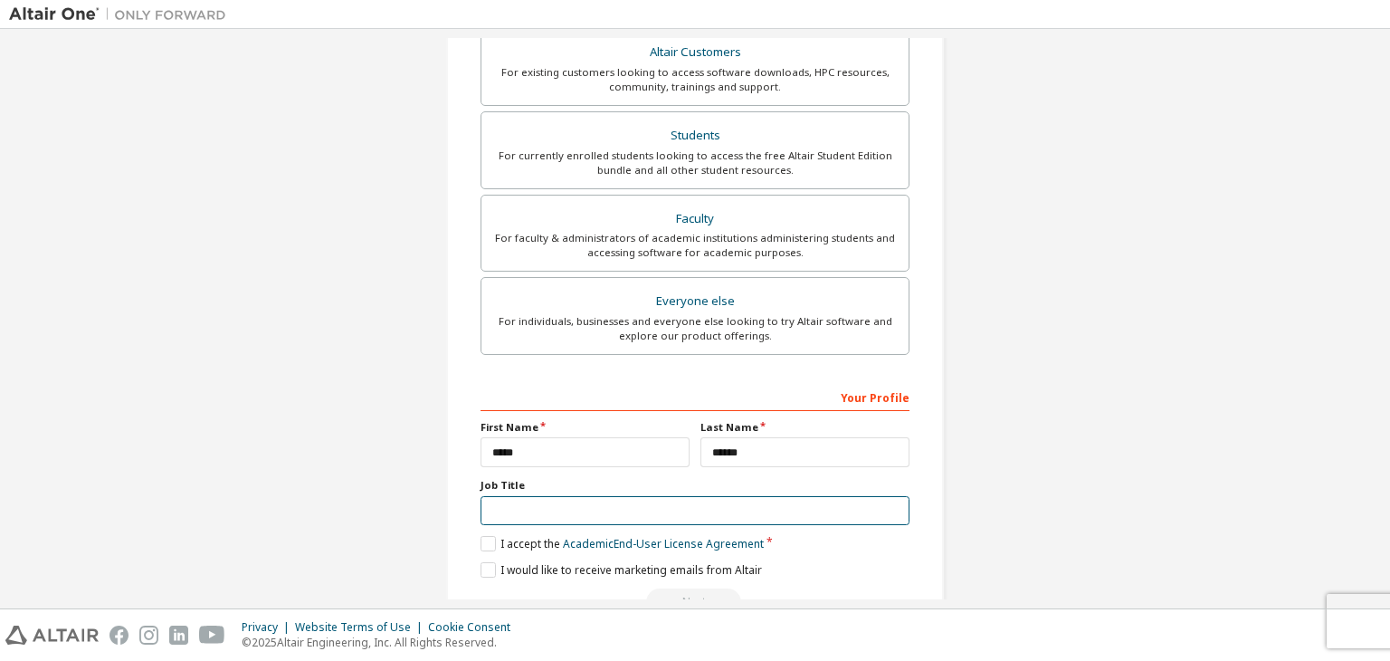
click at [527, 508] on input "text" at bounding box center [694, 511] width 429 height 30
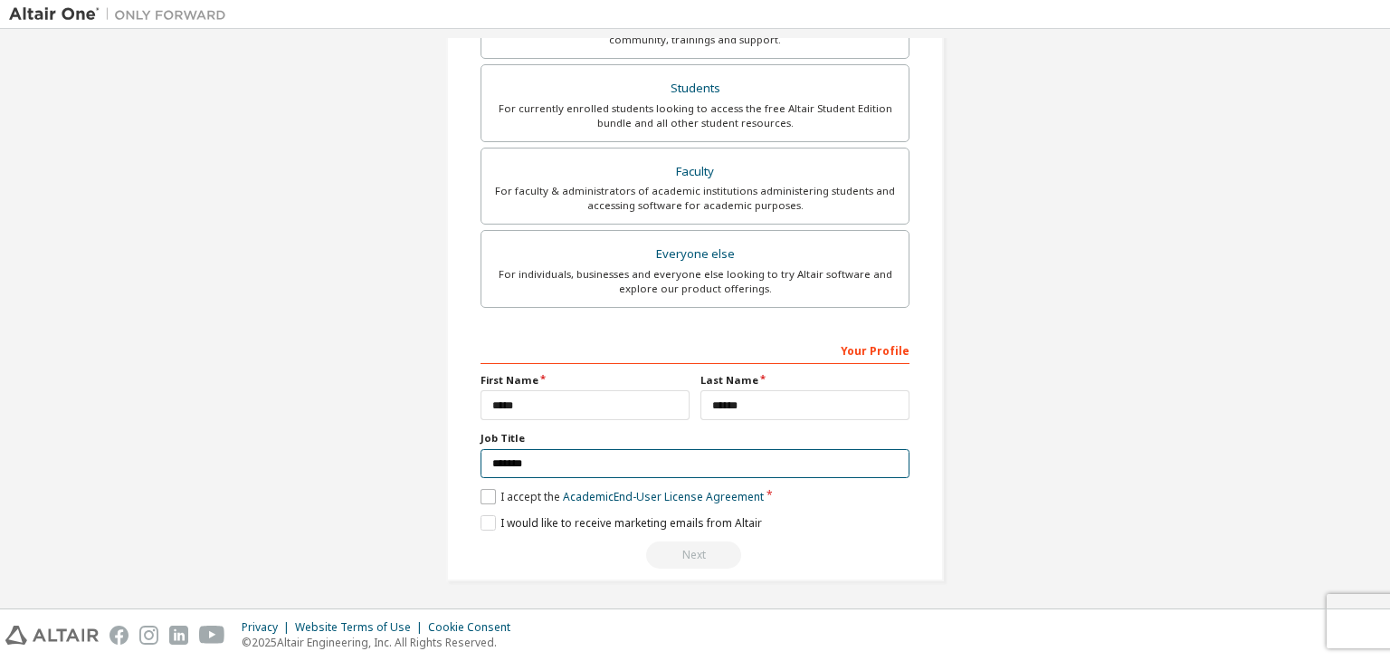
type input "*******"
click at [480, 495] on label "I accept the Academic End-User License Agreement" at bounding box center [621, 496] width 283 height 15
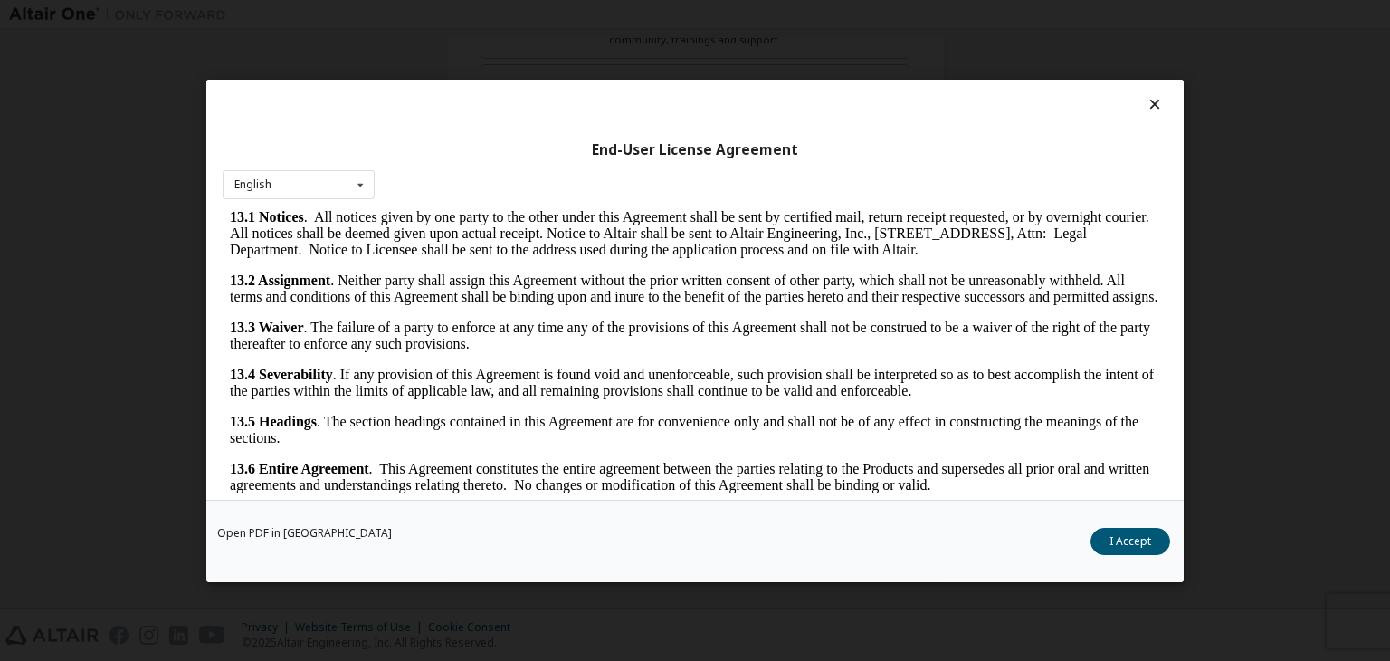
scroll to position [28, 0]
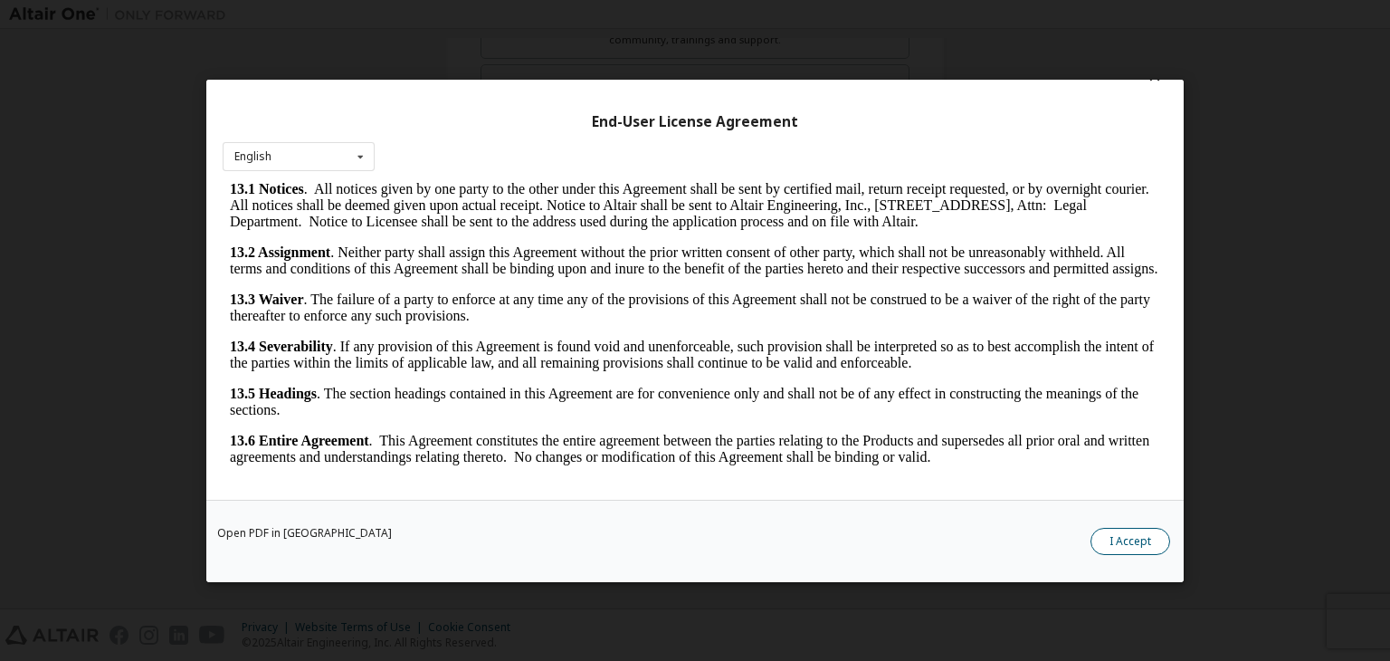
click at [1143, 547] on button "I Accept" at bounding box center [1130, 541] width 80 height 27
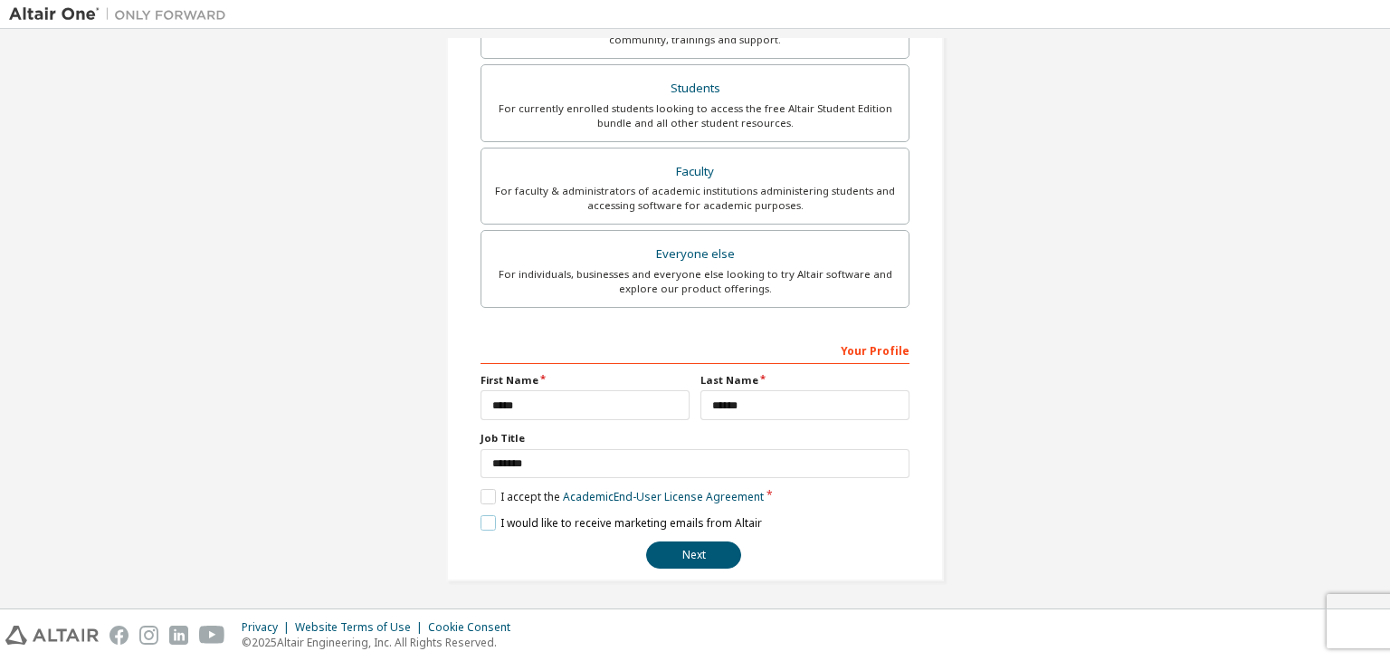
click at [485, 515] on label "I would like to receive marketing emails from Altair" at bounding box center [620, 522] width 281 height 15
click at [691, 555] on button "Next" at bounding box center [693, 554] width 95 height 27
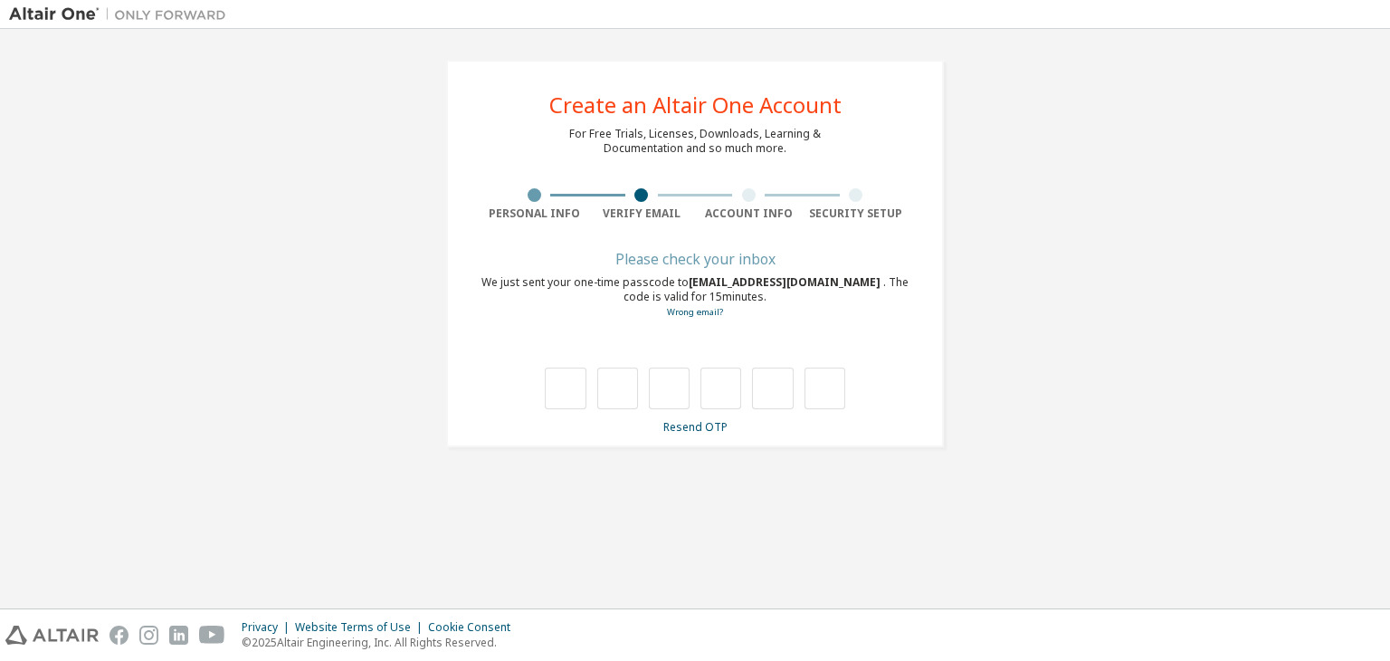
type input "*"
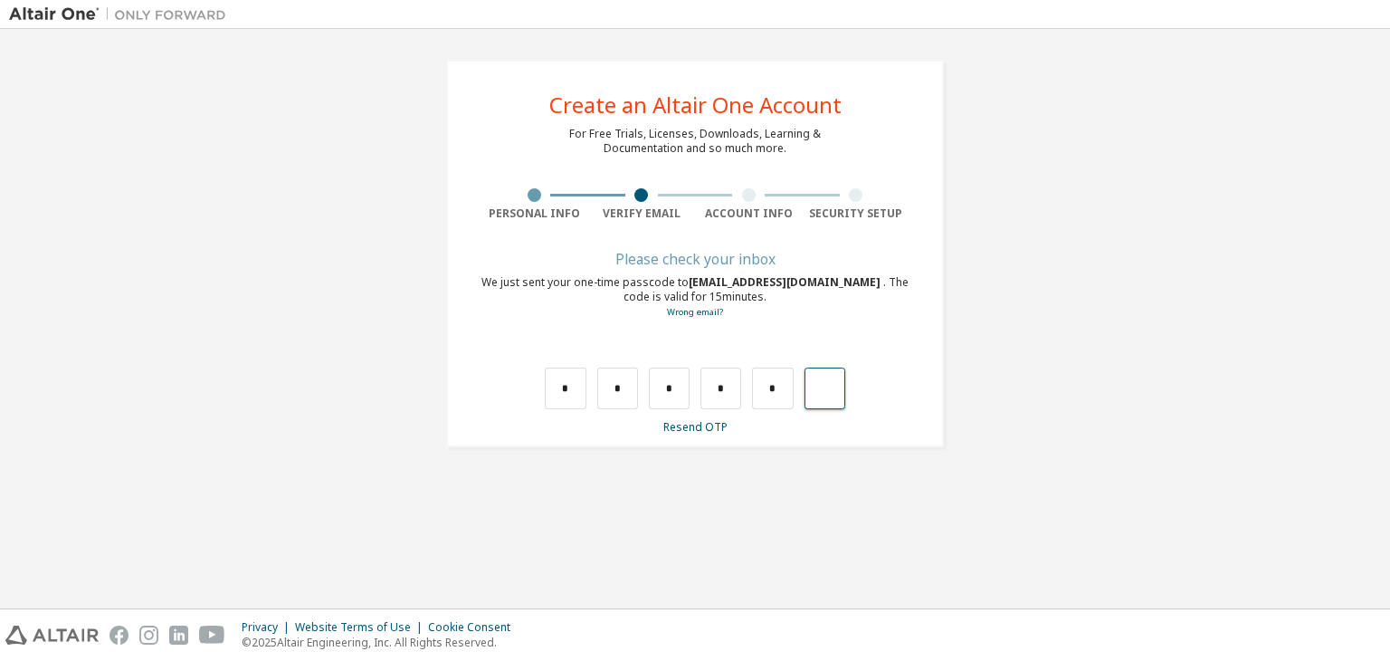
type input "*"
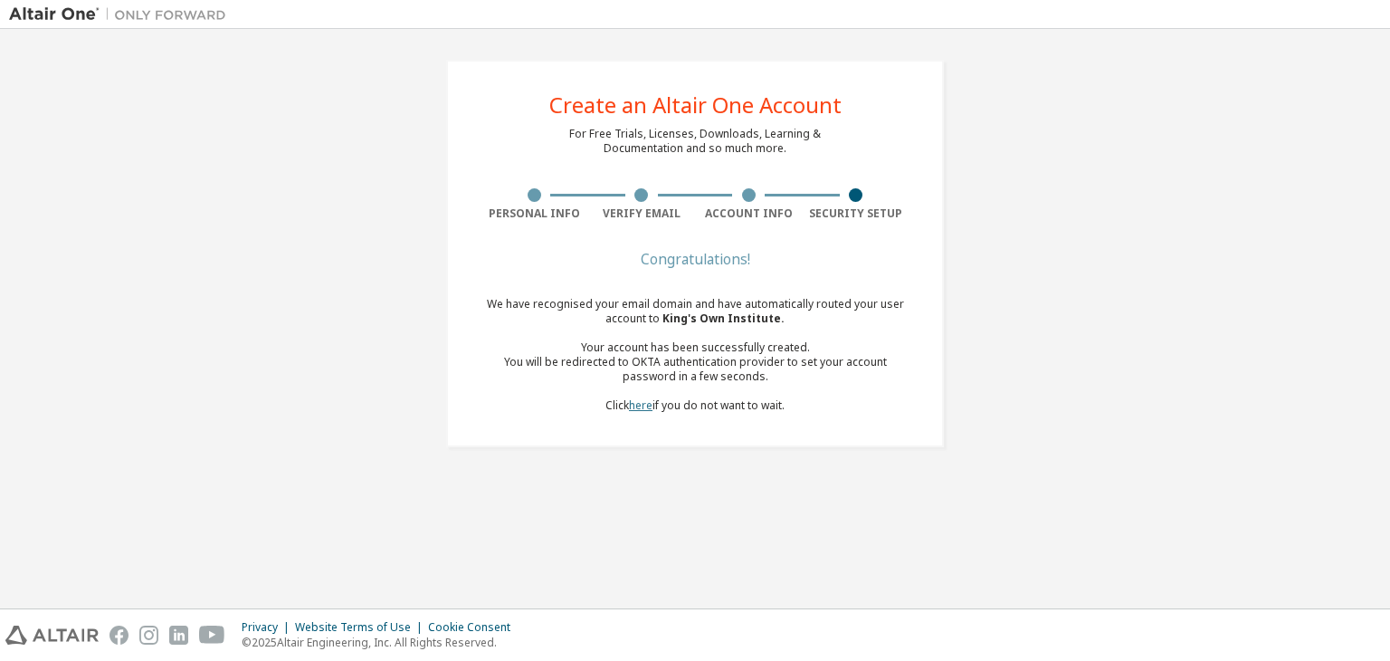
click at [638, 403] on link "here" at bounding box center [641, 404] width 24 height 15
